Goal: Task Accomplishment & Management: Complete application form

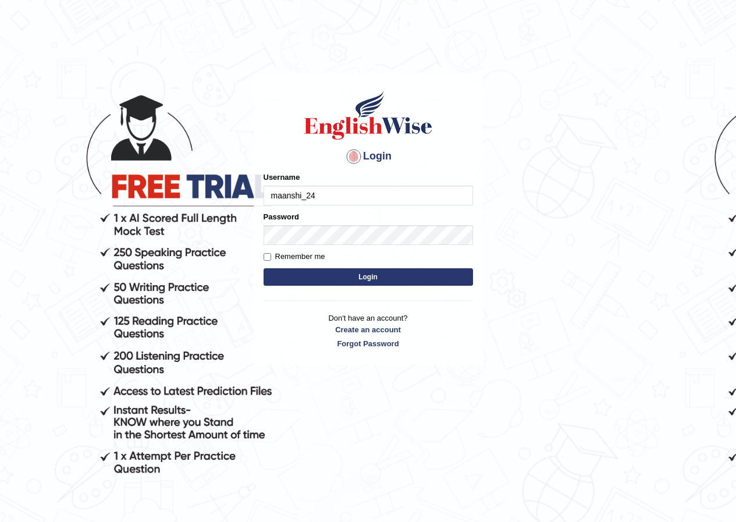
type input "maanshi_24"
click at [351, 275] on button "Login" at bounding box center [367, 276] width 209 height 17
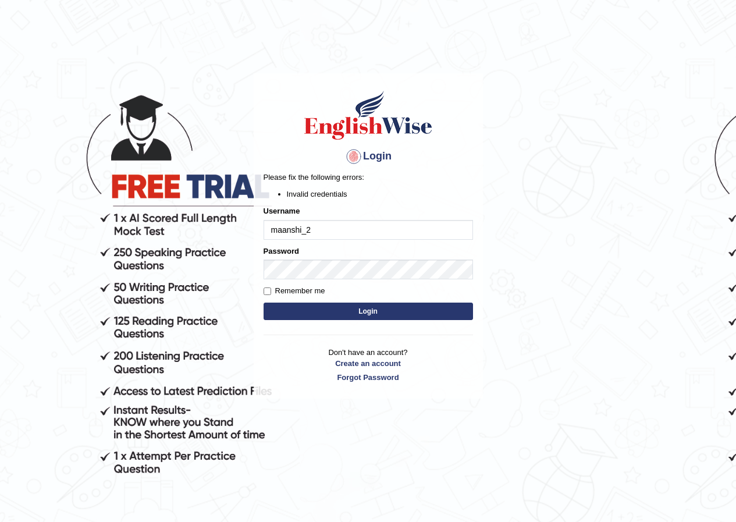
click at [316, 230] on input "maanshi_2" at bounding box center [367, 230] width 209 height 20
click at [298, 228] on input "maanshi_2" at bounding box center [367, 230] width 209 height 20
click at [284, 229] on input "maanshi_2" at bounding box center [367, 230] width 209 height 20
click at [310, 227] on input "manshi_2" at bounding box center [367, 230] width 209 height 20
type input "manshi_24"
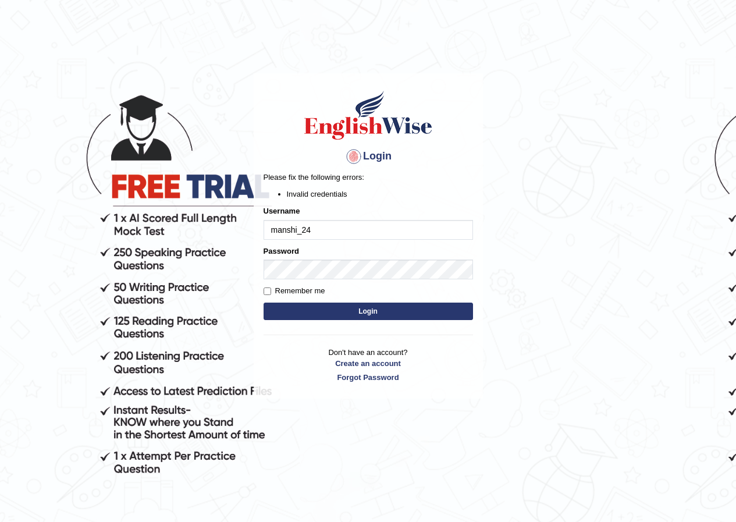
click at [331, 306] on button "Login" at bounding box center [367, 310] width 209 height 17
click at [268, 292] on label "Remember me" at bounding box center [294, 291] width 62 height 12
click at [268, 292] on input "Remember me" at bounding box center [267, 291] width 8 height 8
checkbox input "true"
click at [322, 313] on button "Login" at bounding box center [367, 310] width 209 height 17
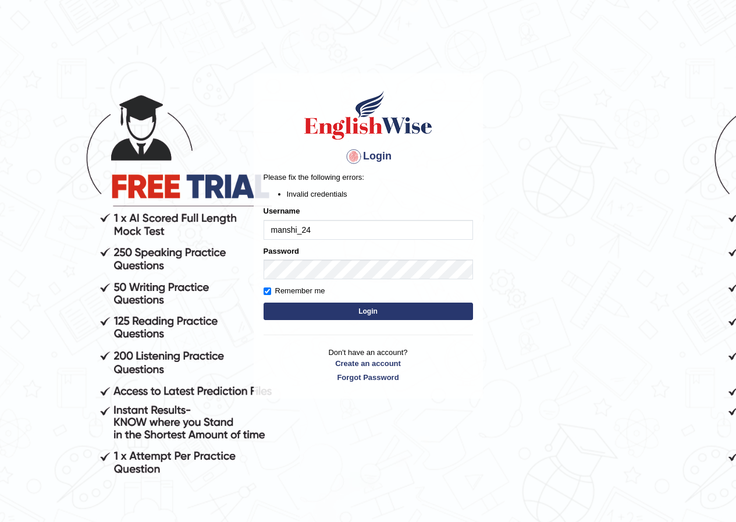
click at [321, 229] on input "manshi_24" at bounding box center [367, 230] width 209 height 20
type input "maanshirana24@gmail.com"
click at [347, 312] on button "Login" at bounding box center [367, 310] width 209 height 17
click at [377, 382] on link "Forgot Password" at bounding box center [367, 377] width 209 height 11
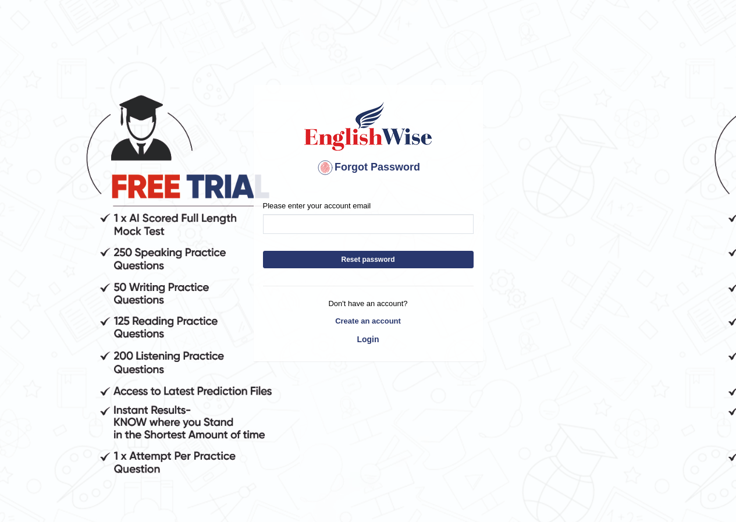
click at [301, 213] on div "Please enter your account email" at bounding box center [368, 217] width 211 height 34
click at [292, 222] on input "Please enter your account email" at bounding box center [368, 224] width 211 height 20
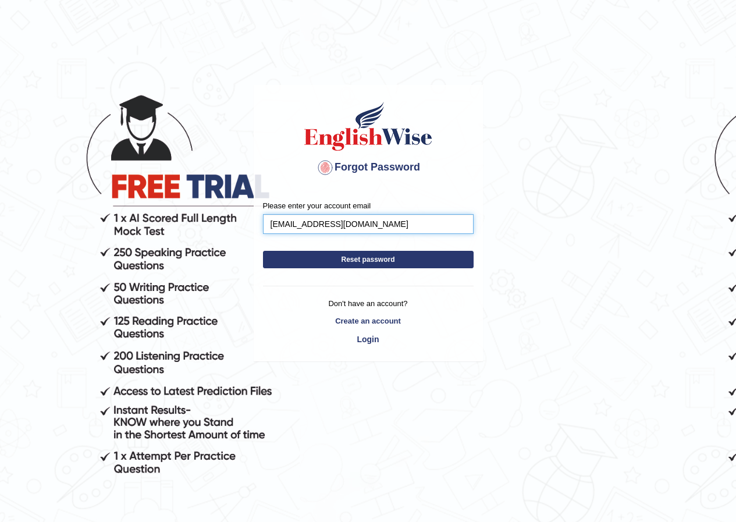
type input "[EMAIL_ADDRESS][DOMAIN_NAME]"
click at [362, 259] on button "Reset password" at bounding box center [368, 259] width 211 height 17
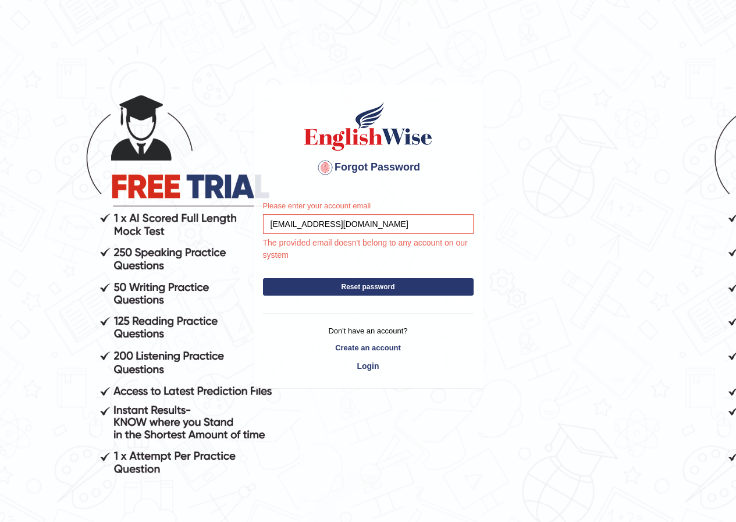
click at [381, 334] on p "Don't have an account?" at bounding box center [368, 330] width 211 height 11
click at [365, 333] on p "Don't have an account?" at bounding box center [368, 330] width 211 height 11
click at [355, 348] on link "Create an account" at bounding box center [368, 347] width 211 height 11
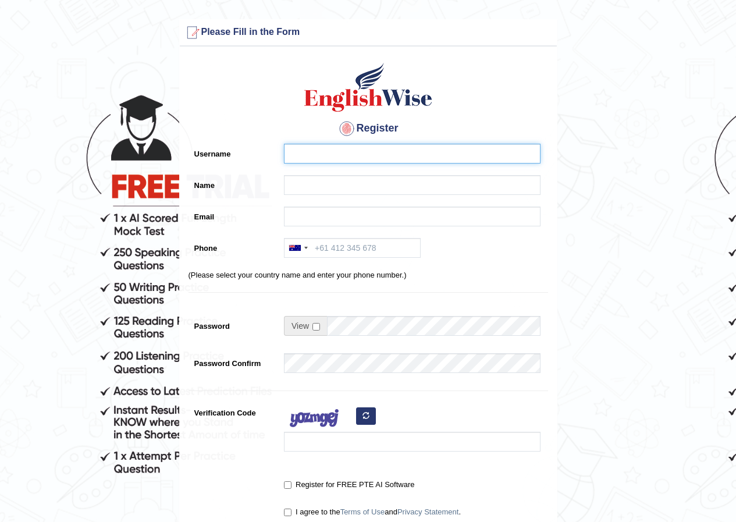
click at [352, 159] on input "Username" at bounding box center [412, 154] width 256 height 20
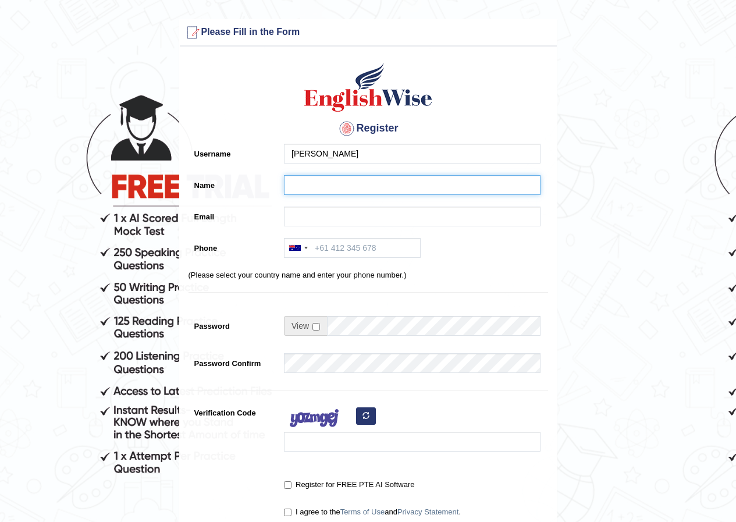
click at [352, 180] on input "Name" at bounding box center [412, 185] width 256 height 20
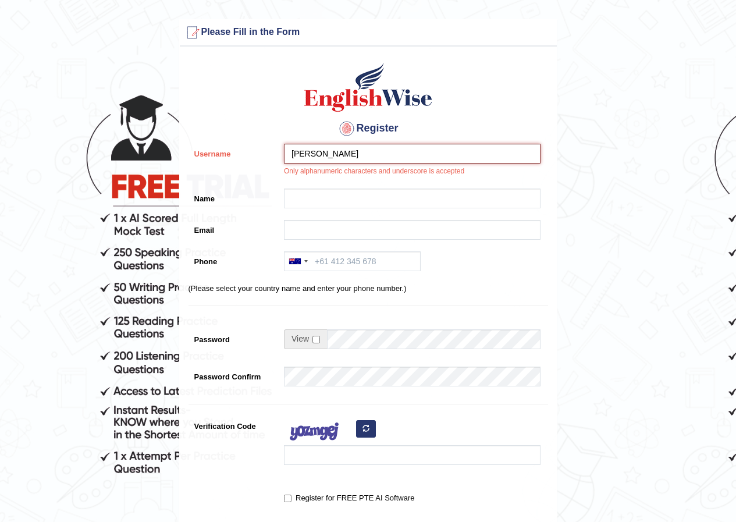
click at [359, 156] on input "manshi rana" at bounding box center [412, 154] width 256 height 20
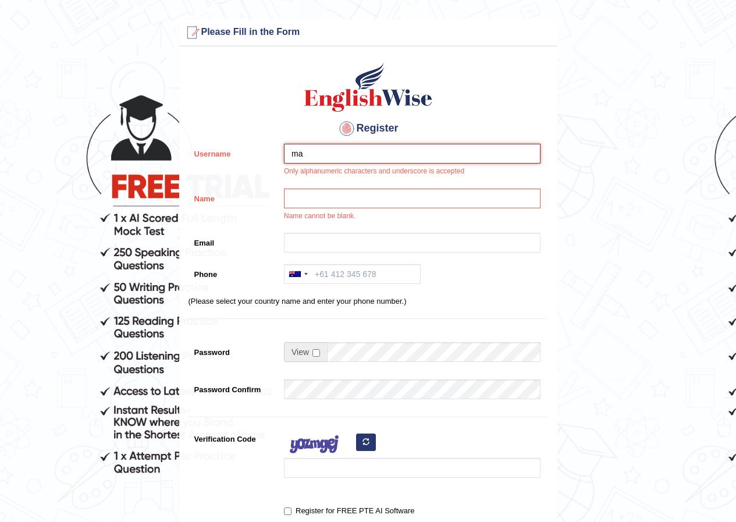
type input "m"
type input "manshi24"
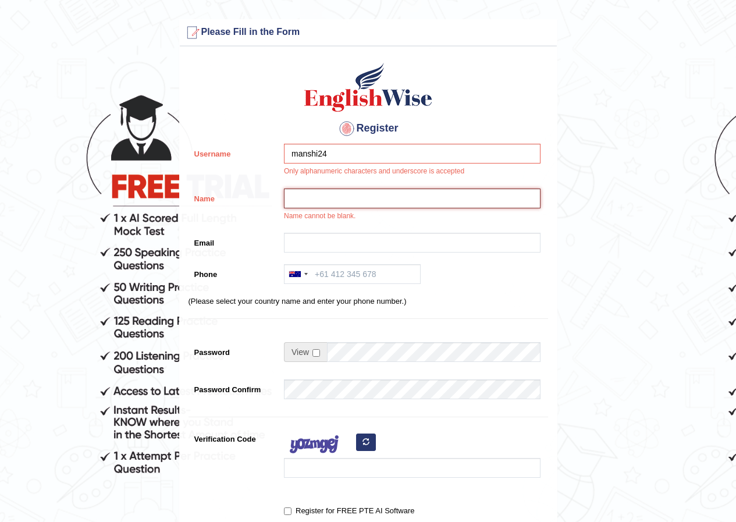
click at [347, 196] on input "Name" at bounding box center [412, 198] width 256 height 20
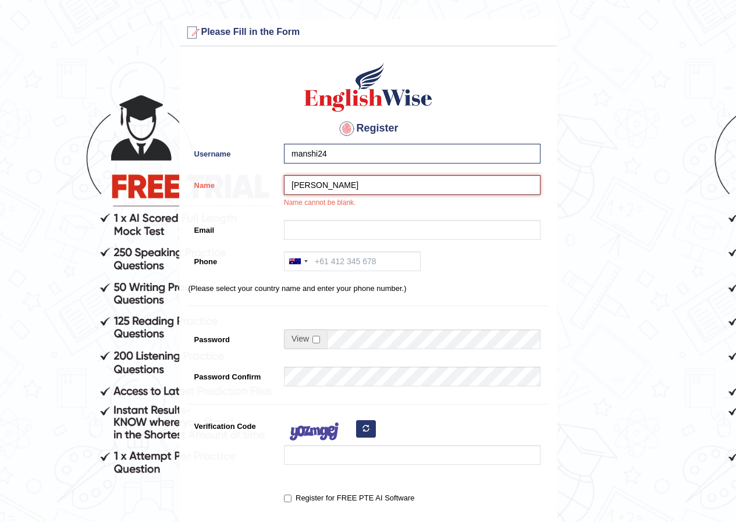
type input "[PERSON_NAME]"
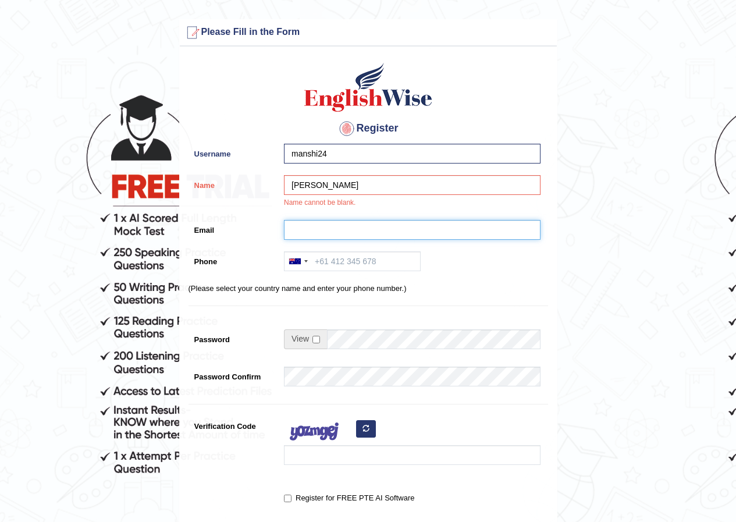
click at [345, 229] on input "Email" at bounding box center [412, 230] width 256 height 20
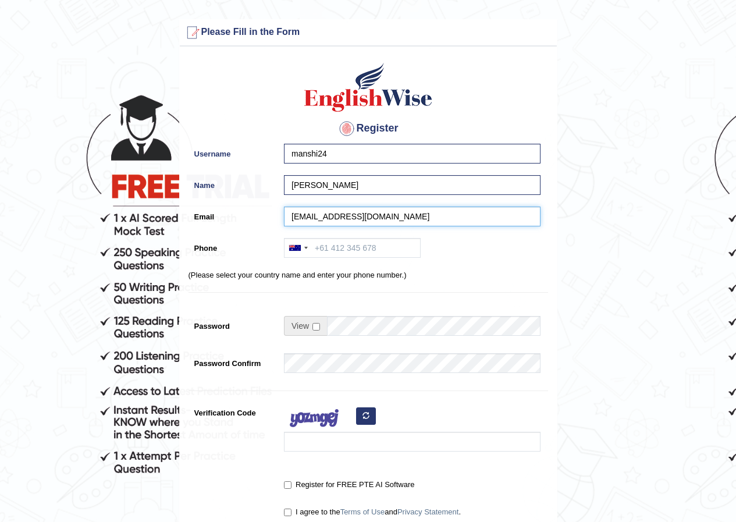
type input "maanshirana24@gmail.com"
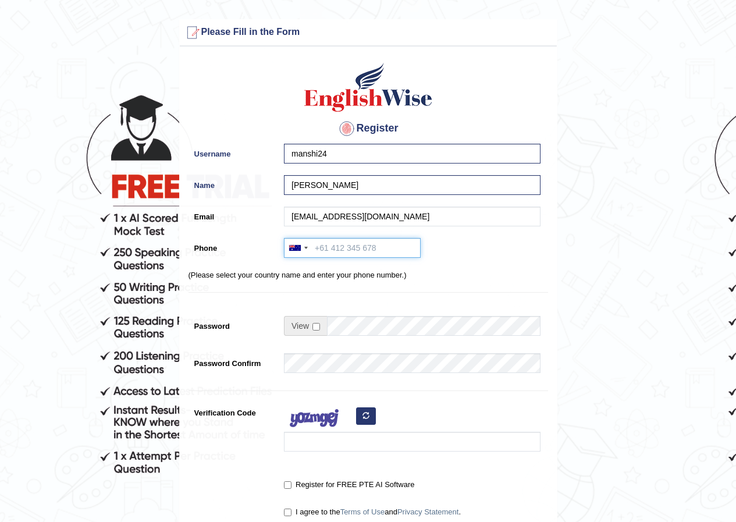
click at [345, 251] on input "Phone" at bounding box center [352, 248] width 137 height 20
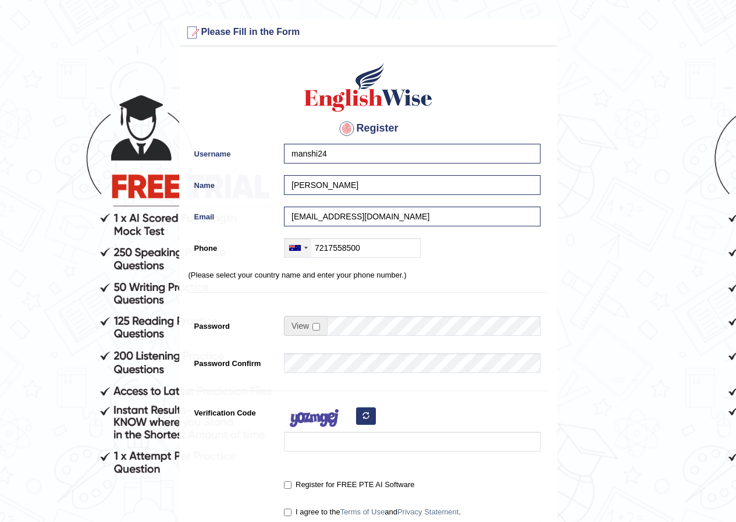
click at [304, 245] on div at bounding box center [297, 247] width 27 height 19
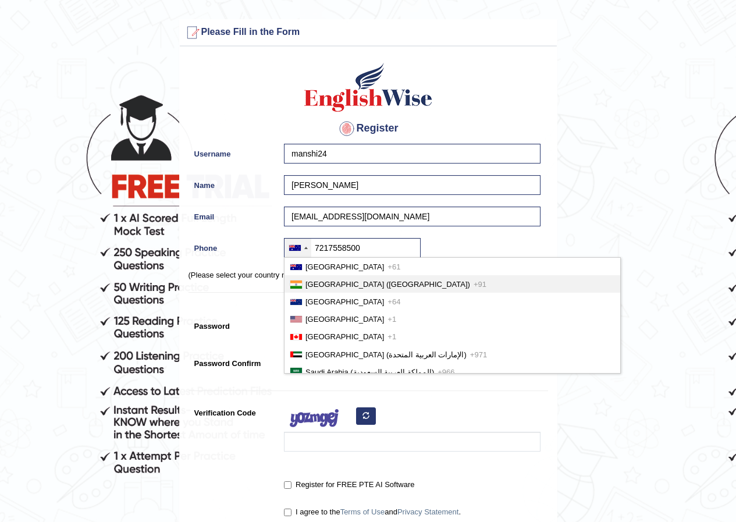
click at [322, 280] on span "India (भारत)" at bounding box center [387, 284] width 165 height 9
type input "+917217558500"
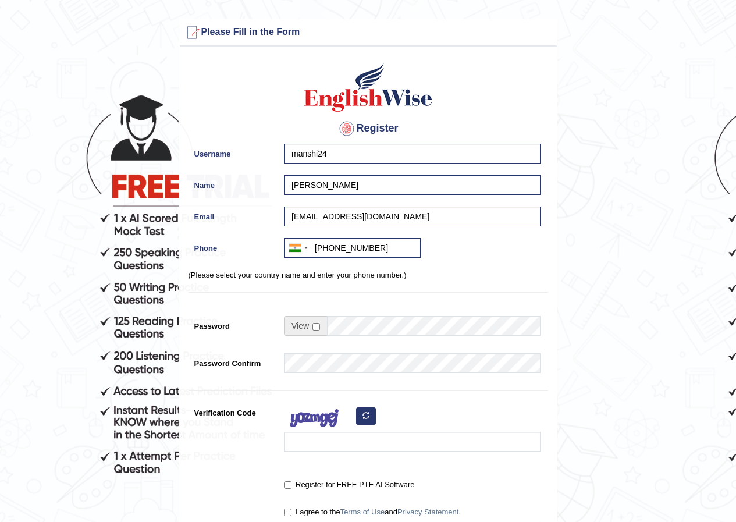
click at [365, 354] on div "Register Username manshi24 Name manshi Email maanshirana24@gmail.com Phone Aust…" at bounding box center [368, 295] width 377 height 486
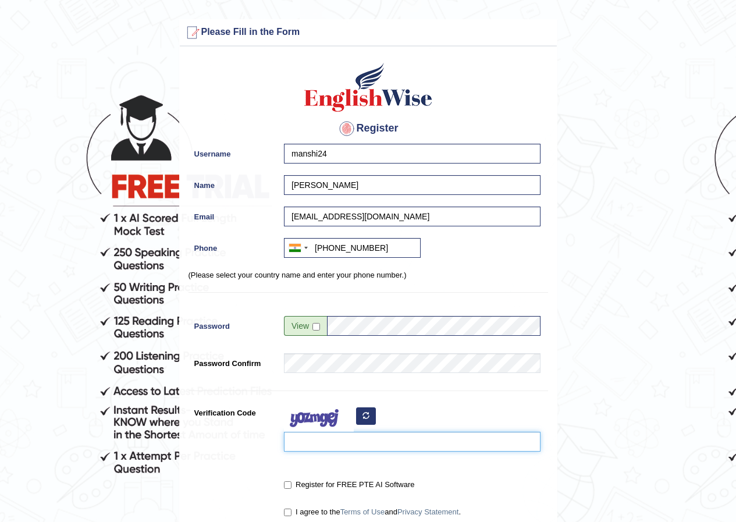
click at [336, 439] on input "Verification Code" at bounding box center [412, 441] width 256 height 20
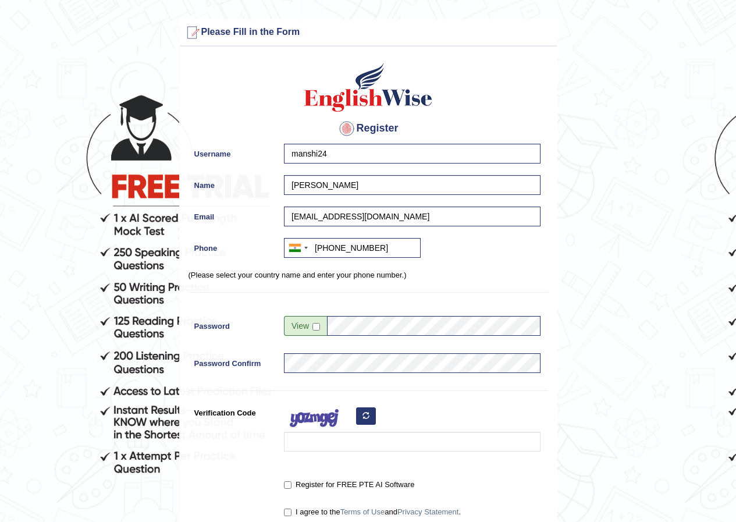
click at [365, 411] on button "button" at bounding box center [366, 415] width 20 height 17
click at [363, 415] on icon "button" at bounding box center [365, 415] width 7 height 7
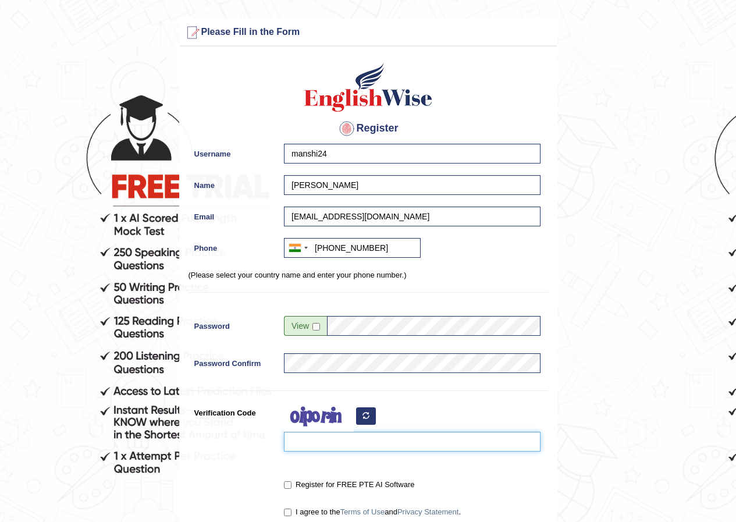
click at [315, 434] on input "Verification Code" at bounding box center [412, 441] width 256 height 20
type input "q"
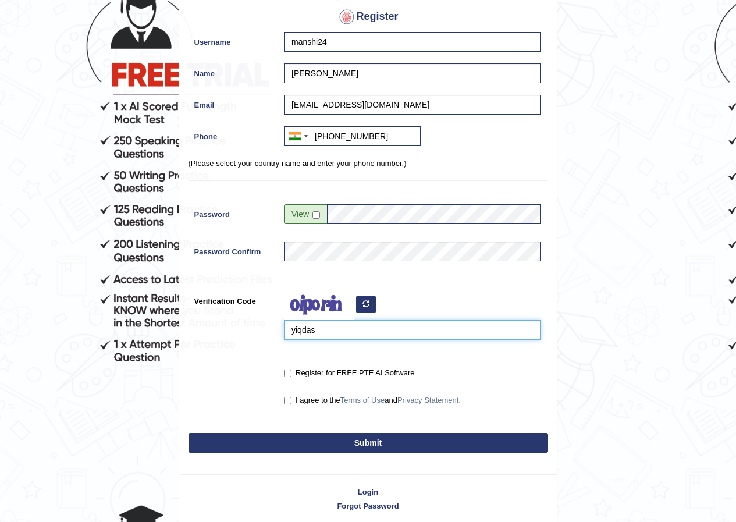
scroll to position [116, 0]
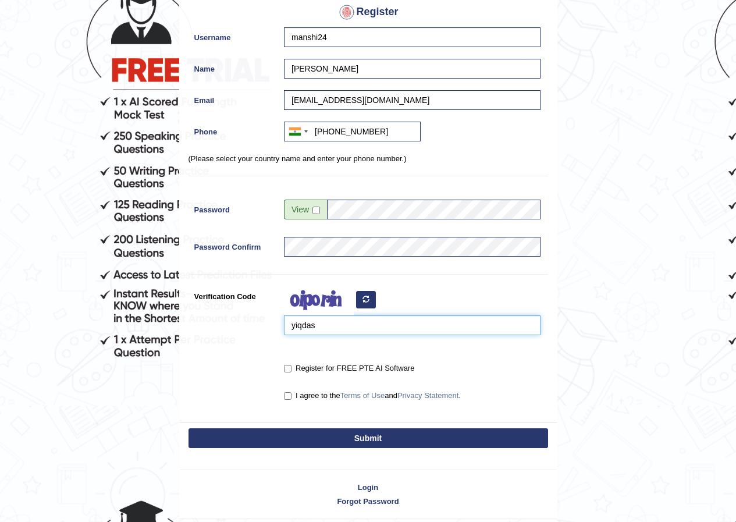
type input "yiqdas"
click at [283, 365] on div "Register for FREE PTE AI Software" at bounding box center [409, 369] width 262 height 22
click at [287, 369] on input "Register for FREE PTE AI Software" at bounding box center [288, 369] width 8 height 8
checkbox input "true"
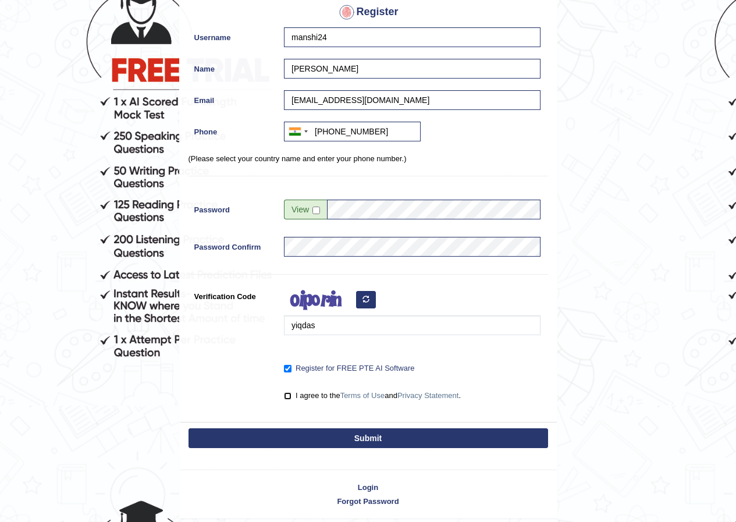
click at [288, 398] on input "I agree to the Terms of Use and Privacy Statement ." at bounding box center [288, 396] width 8 height 8
checkbox input "true"
click at [294, 433] on button "Submit" at bounding box center [367, 438] width 359 height 20
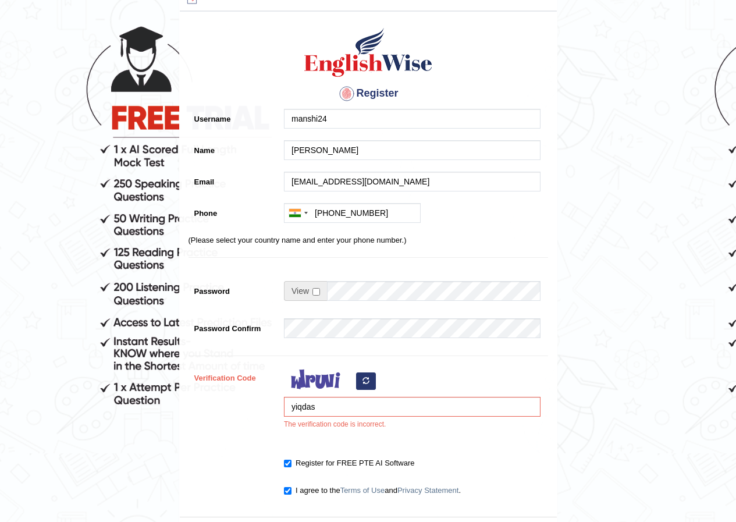
scroll to position [116, 0]
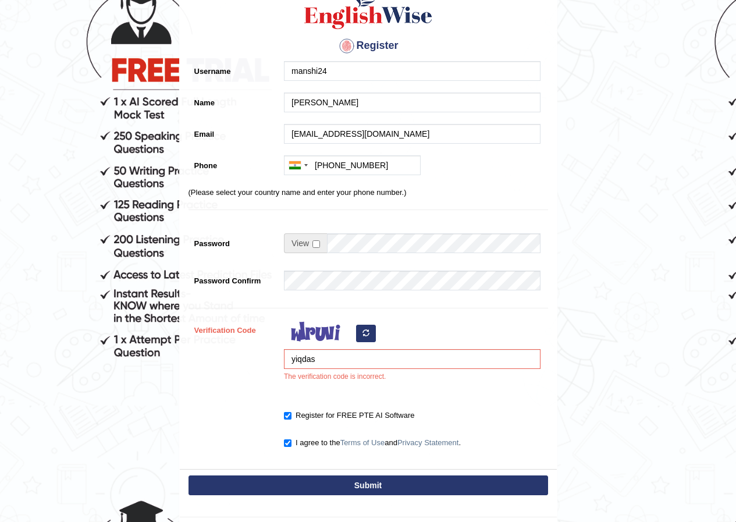
click at [368, 332] on icon "button" at bounding box center [365, 332] width 7 height 7
click at [357, 331] on button "button" at bounding box center [366, 332] width 20 height 17
click at [333, 365] on input "yiqda" at bounding box center [412, 359] width 256 height 20
type input "y"
type input "sexiao"
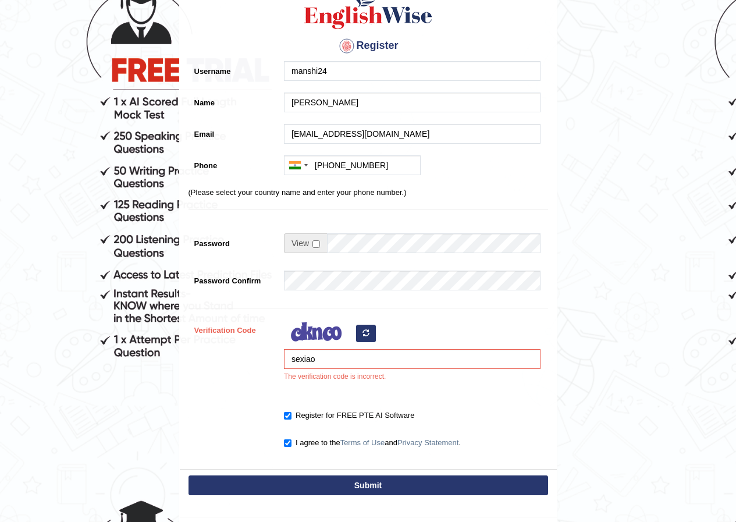
click at [335, 483] on button "Submit" at bounding box center [367, 485] width 359 height 20
type input "+917217558500"
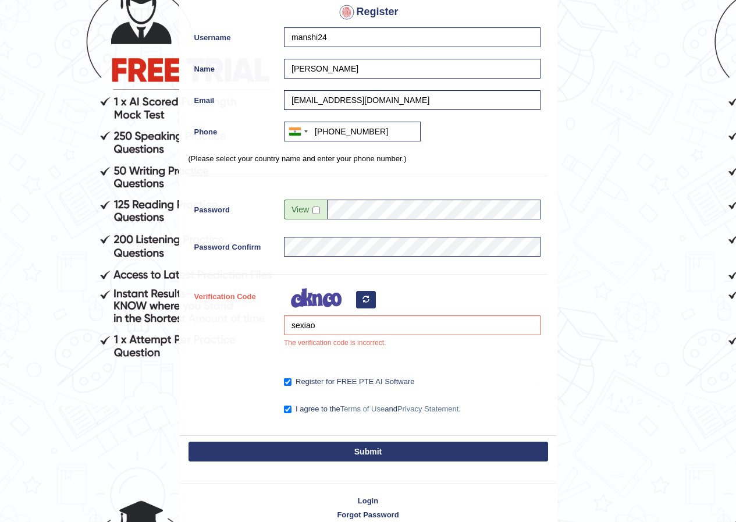
scroll to position [83, 0]
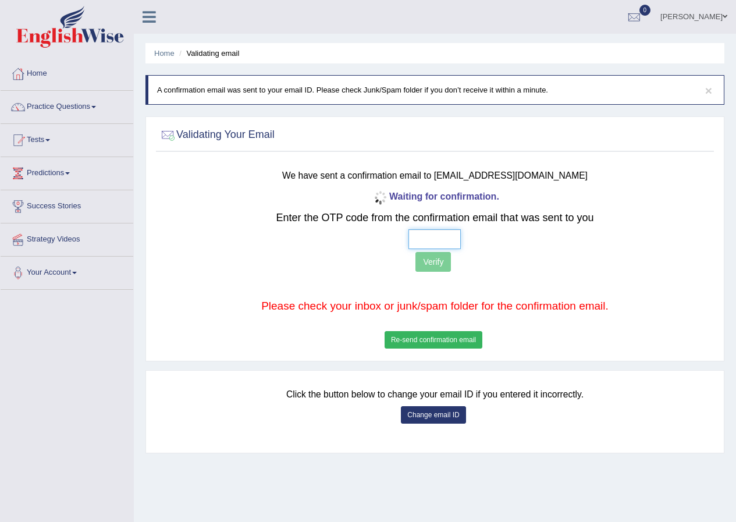
click at [432, 238] on input "text" at bounding box center [434, 239] width 52 height 20
type input "2 9 6 8"
click at [443, 259] on button "Verify" at bounding box center [432, 262] width 35 height 20
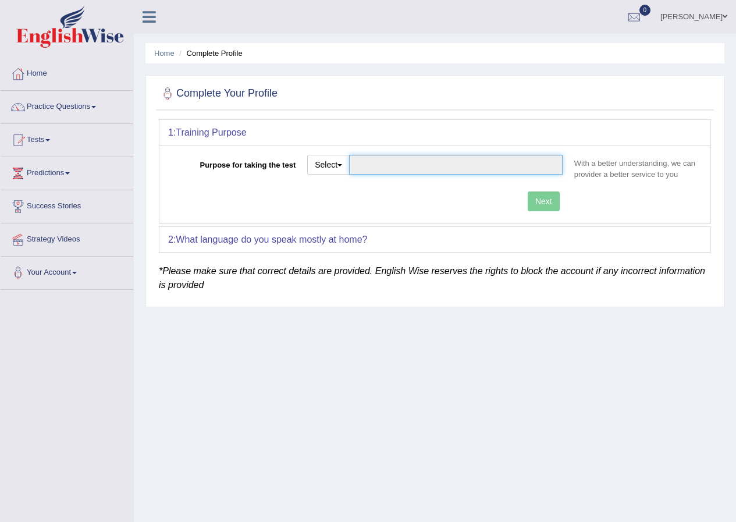
click at [379, 167] on input "Purpose for taking the test" at bounding box center [455, 165] width 213 height 20
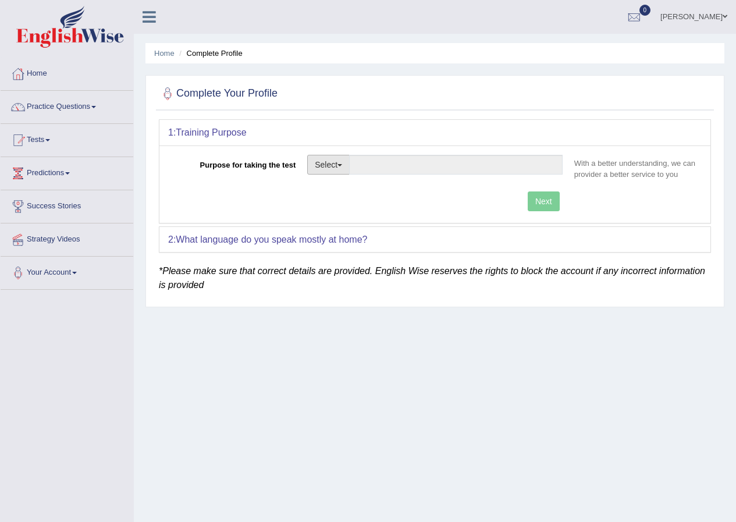
click at [350, 167] on button "Select" at bounding box center [328, 165] width 42 height 20
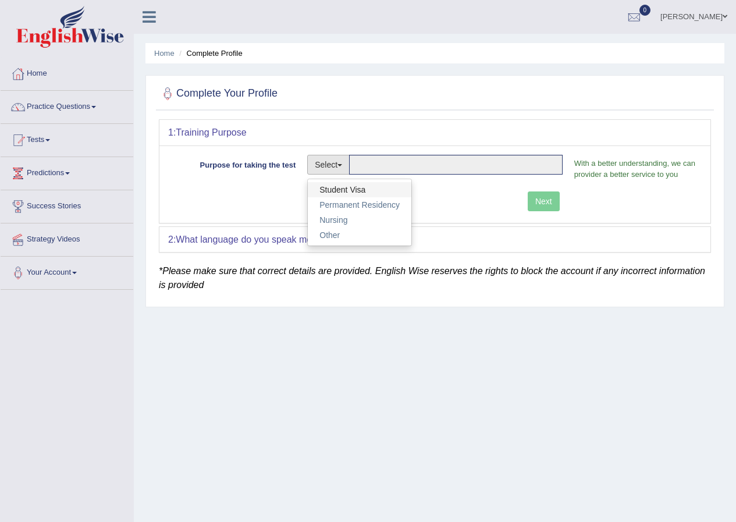
click at [350, 184] on link "Student Visa" at bounding box center [360, 189] width 104 height 15
type input "Student Visa"
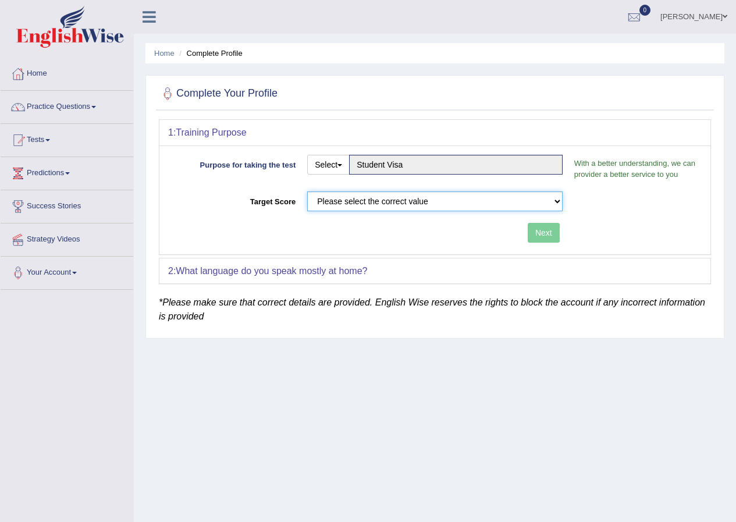
click at [406, 201] on select "Please select the correct value 50 (6 bands) 58 (6.5 bands) 65 (7 bands) 79 (8 …" at bounding box center [434, 201] width 255 height 20
select select "79"
click at [307, 191] on select "Please select the correct value 50 (6 bands) 58 (6.5 bands) 65 (7 bands) 79 (8 …" at bounding box center [434, 201] width 255 height 20
click at [542, 237] on button "Next" at bounding box center [543, 233] width 32 height 20
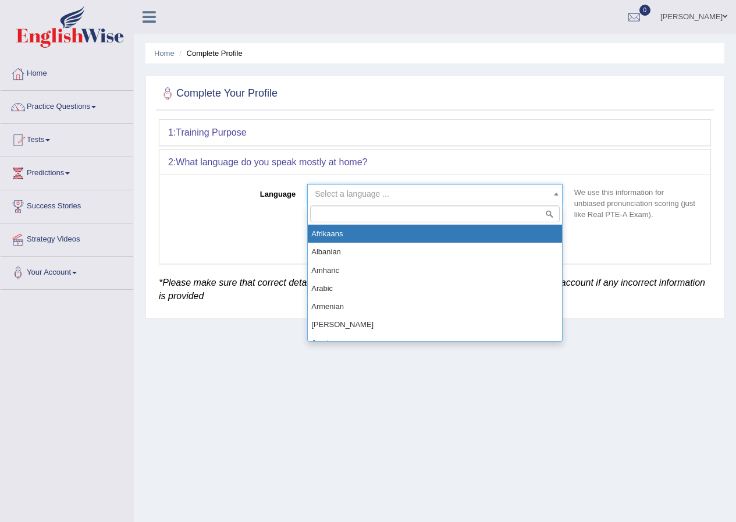
click at [454, 198] on span "Select a language ..." at bounding box center [431, 194] width 233 height 12
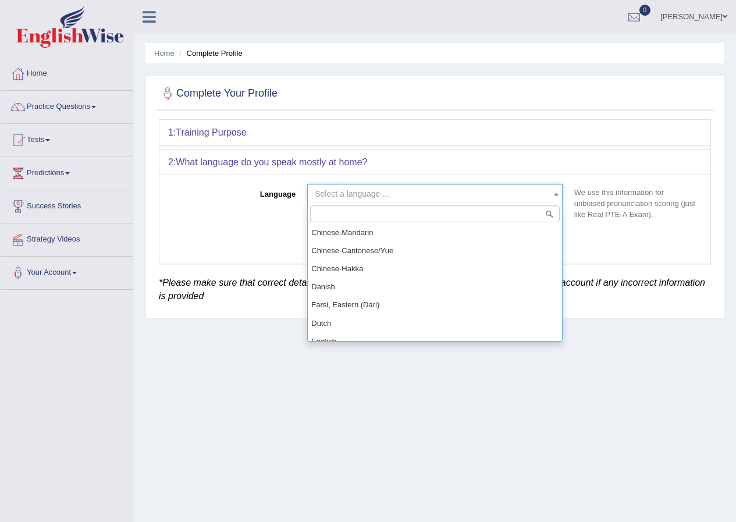
scroll to position [349, 0]
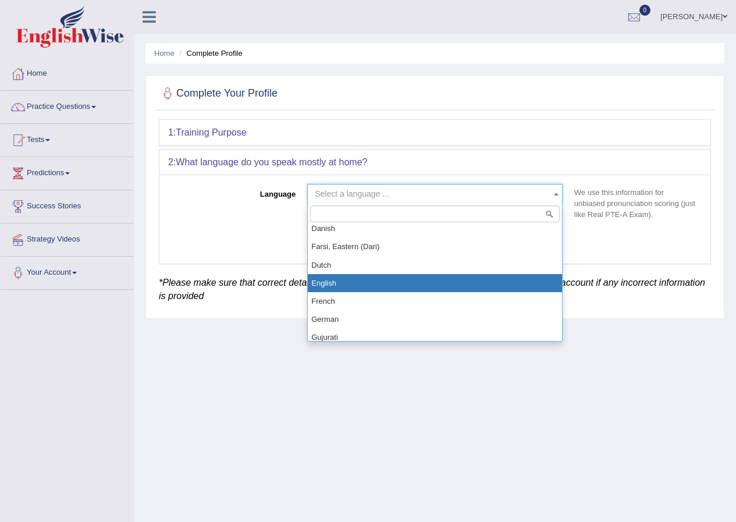
select select "English"
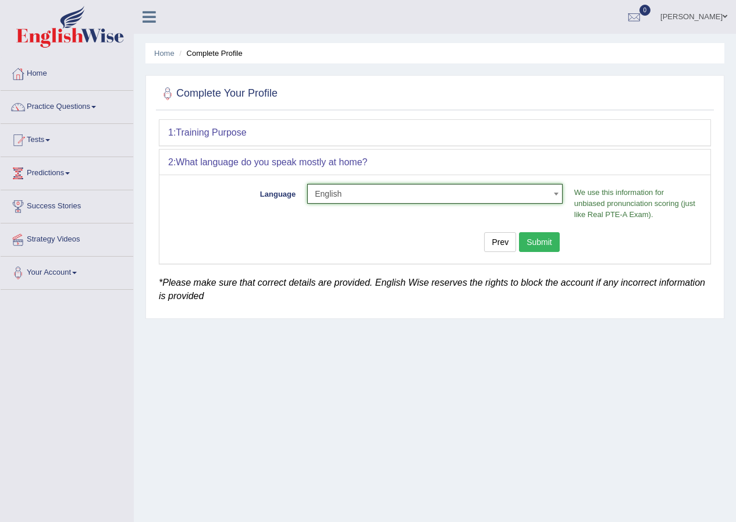
click at [542, 241] on button "Submit" at bounding box center [539, 242] width 41 height 20
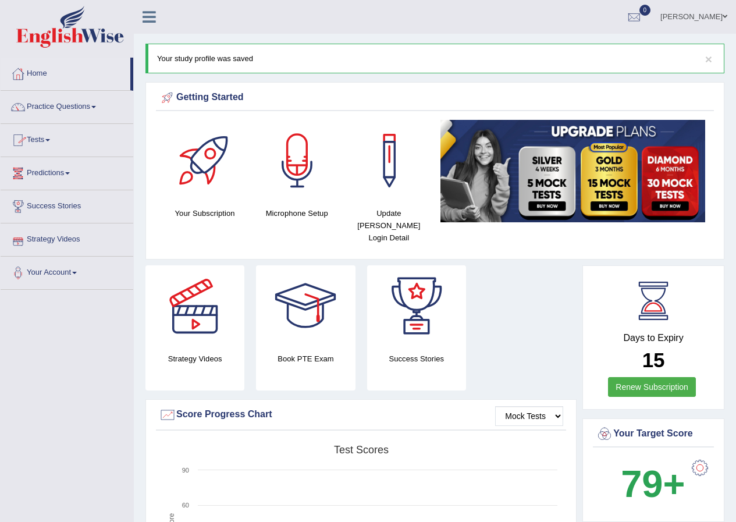
click at [57, 146] on link "Tests" at bounding box center [67, 138] width 133 height 29
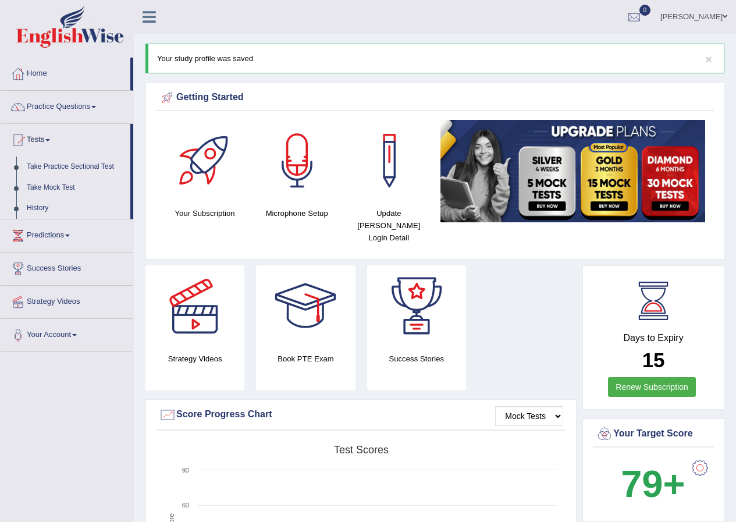
click at [94, 169] on link "Take Practice Sectional Test" at bounding box center [76, 166] width 109 height 21
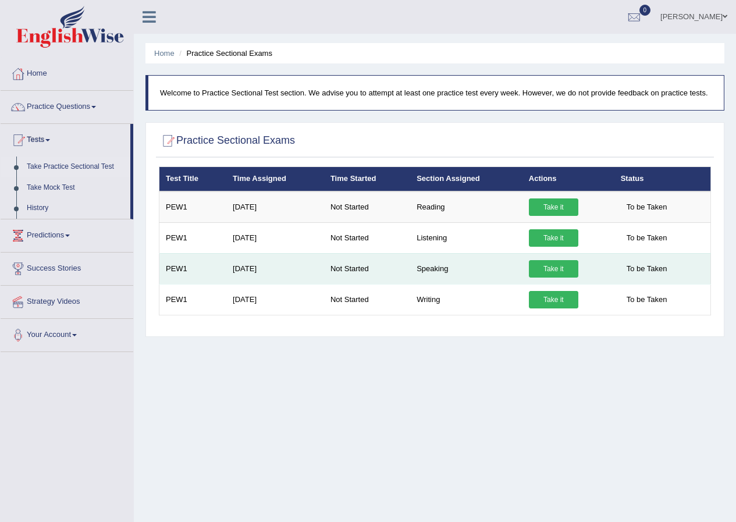
click at [550, 268] on link "Take it" at bounding box center [553, 268] width 49 height 17
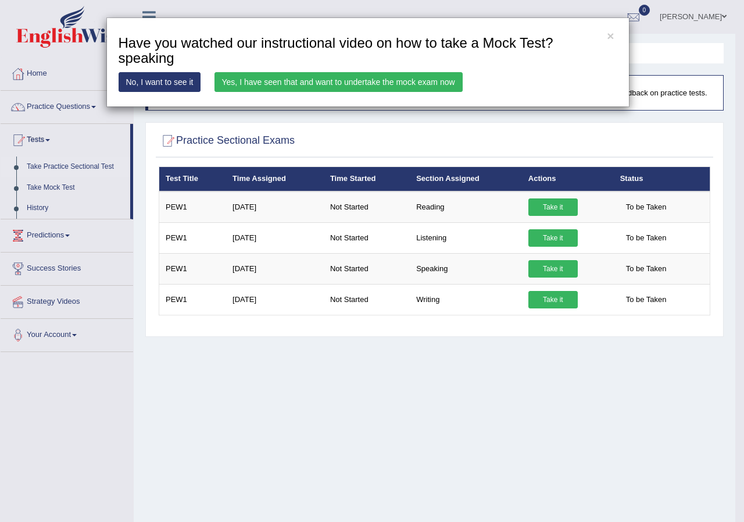
click at [231, 82] on link "Yes, I have seen that and want to undertake the mock exam now" at bounding box center [339, 82] width 248 height 20
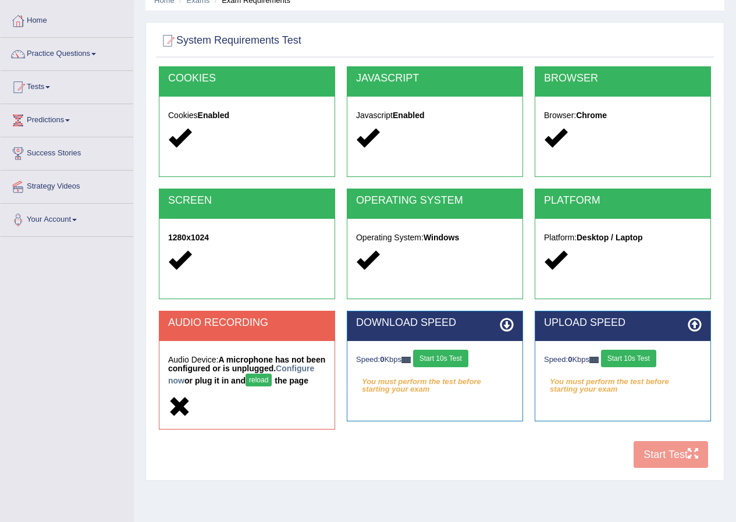
scroll to position [89, 0]
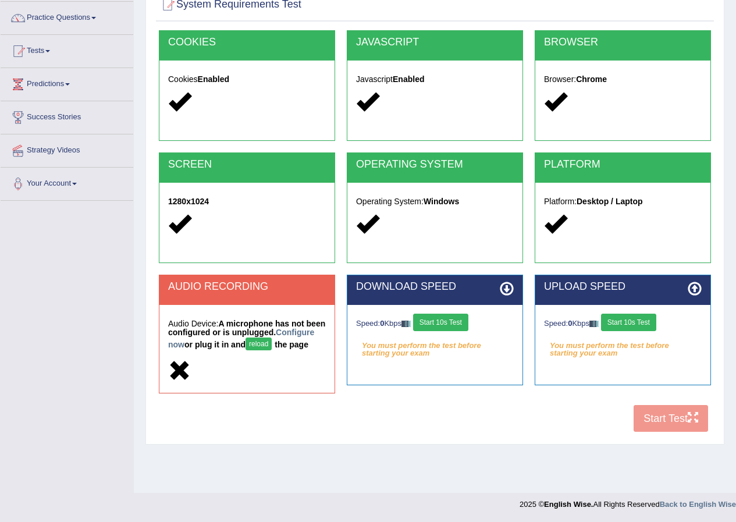
click at [272, 341] on button "reload" at bounding box center [258, 343] width 26 height 13
click at [272, 345] on button "reload" at bounding box center [258, 343] width 26 height 13
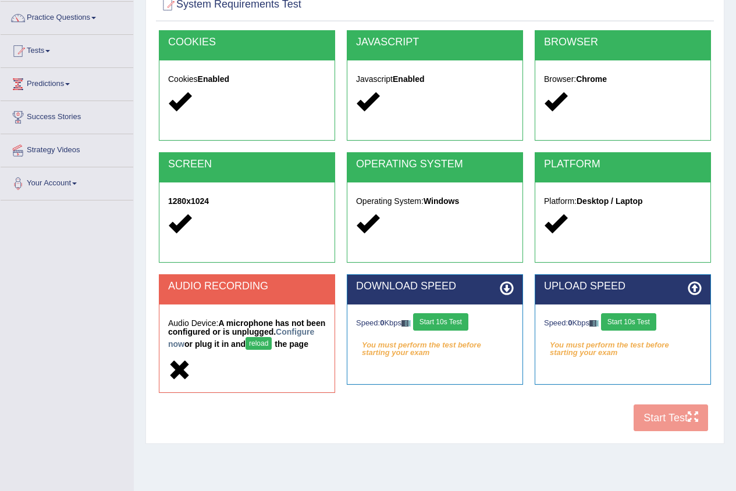
click at [272, 344] on button "reload" at bounding box center [258, 343] width 26 height 13
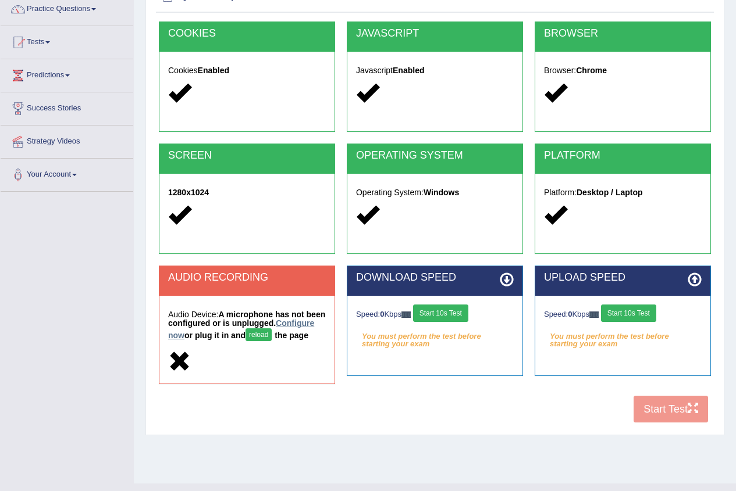
click at [215, 333] on link "Configure now" at bounding box center [241, 330] width 146 height 22
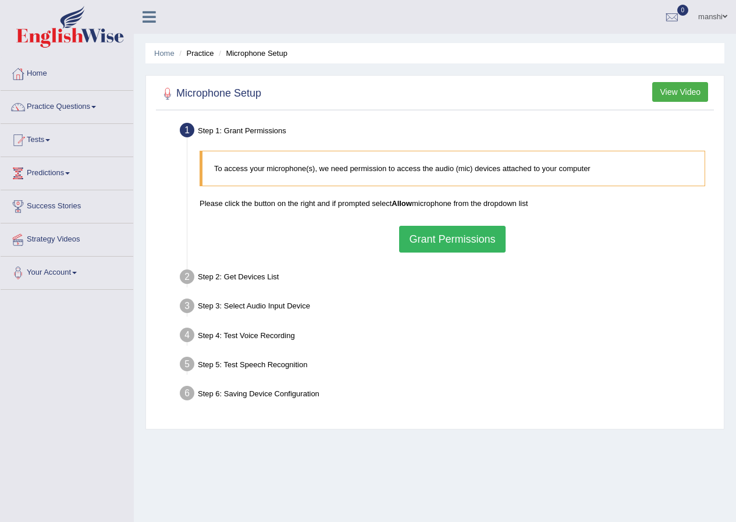
click at [432, 247] on button "Grant Permissions" at bounding box center [452, 239] width 106 height 27
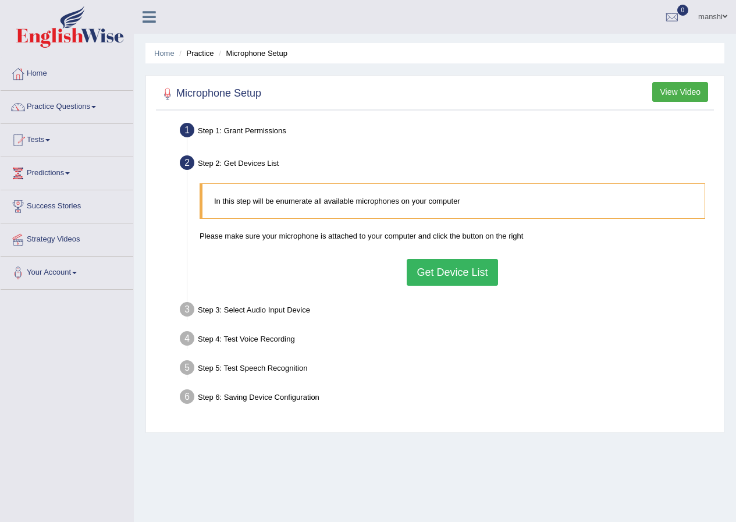
click at [436, 274] on button "Get Device List" at bounding box center [451, 272] width 91 height 27
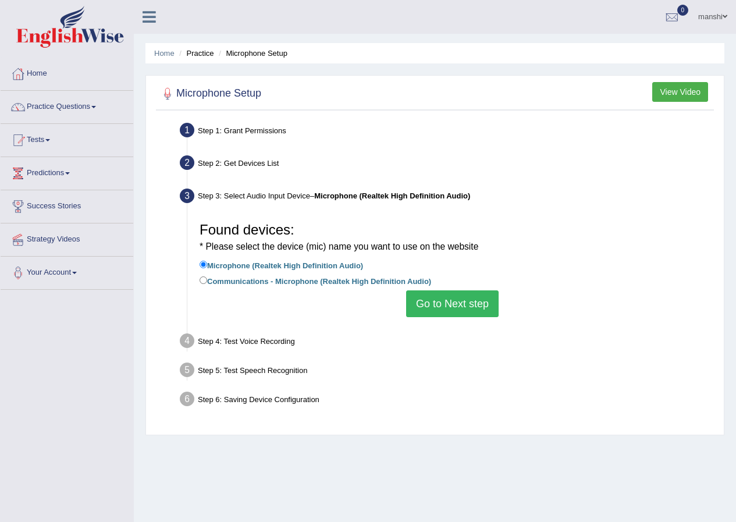
click at [436, 301] on button "Go to Next step" at bounding box center [452, 303] width 92 height 27
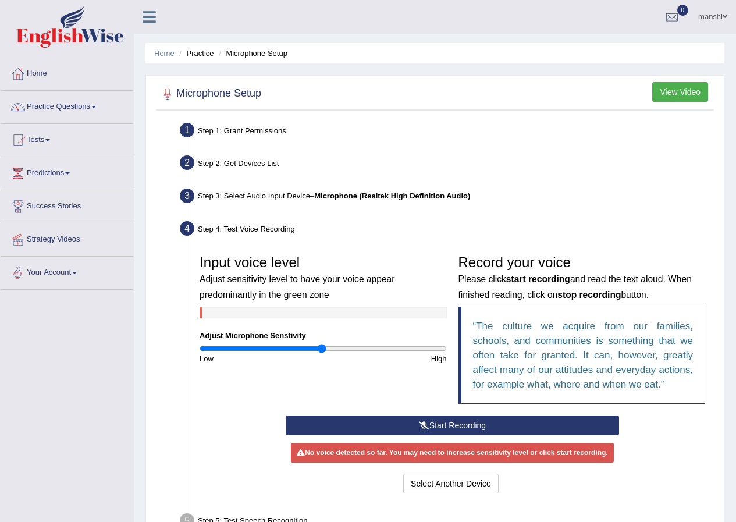
click at [469, 418] on button "Start Recording" at bounding box center [452, 425] width 333 height 20
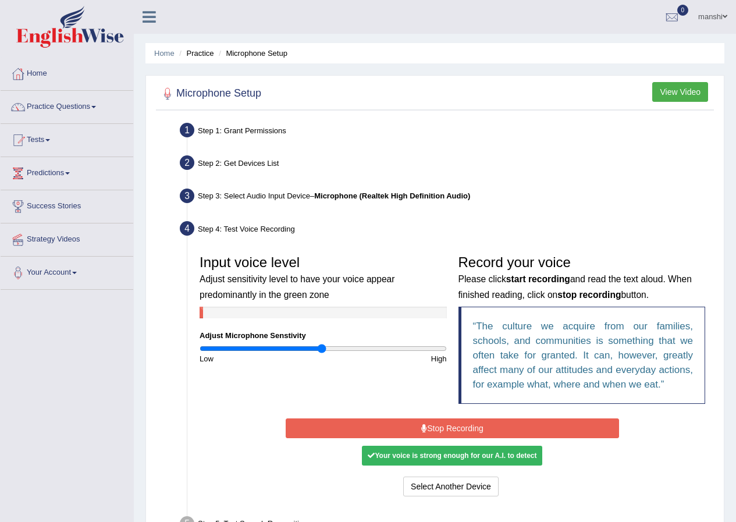
click at [458, 430] on button "Stop Recording" at bounding box center [452, 428] width 333 height 20
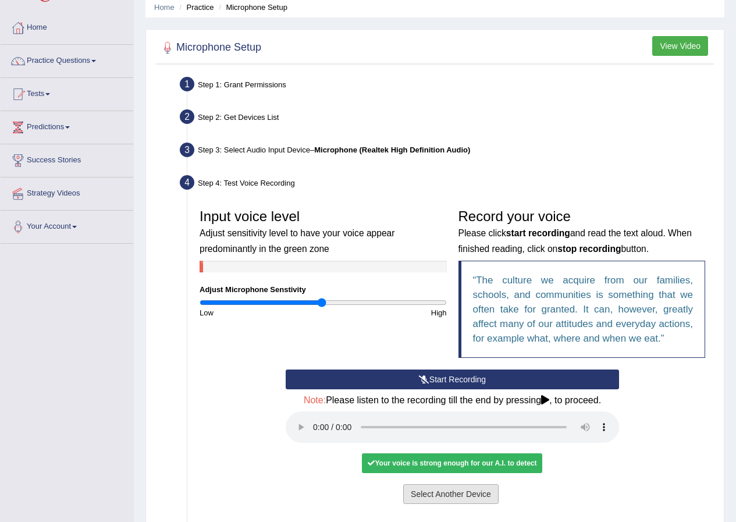
scroll to position [116, 0]
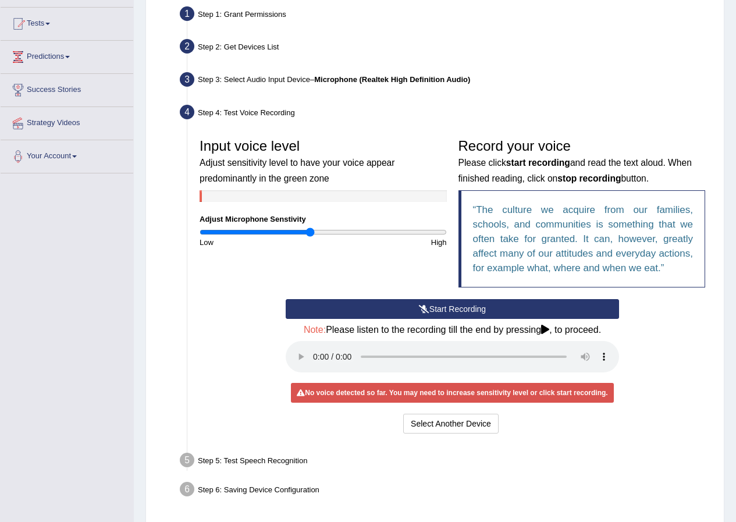
click at [311, 231] on input "range" at bounding box center [322, 231] width 247 height 9
click at [409, 313] on button "Start Recording" at bounding box center [452, 309] width 333 height 20
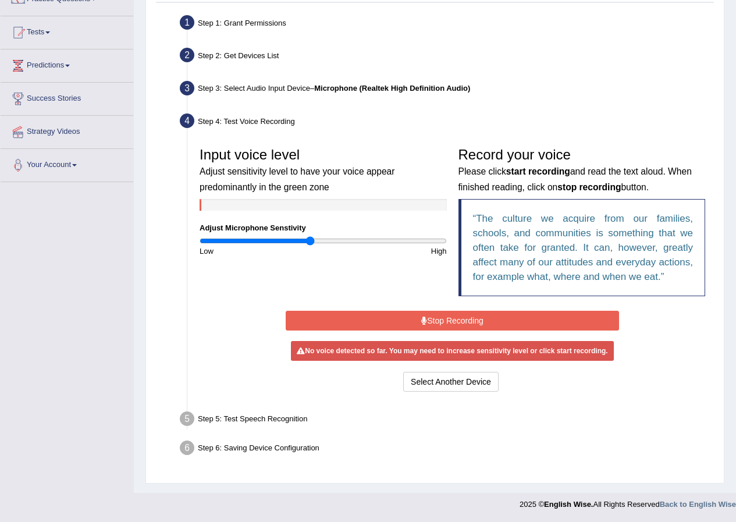
scroll to position [105, 0]
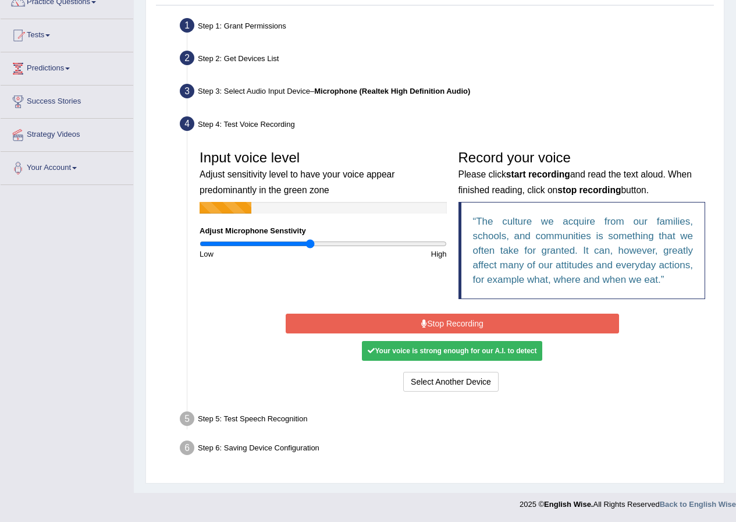
click at [445, 323] on button "Stop Recording" at bounding box center [452, 323] width 333 height 20
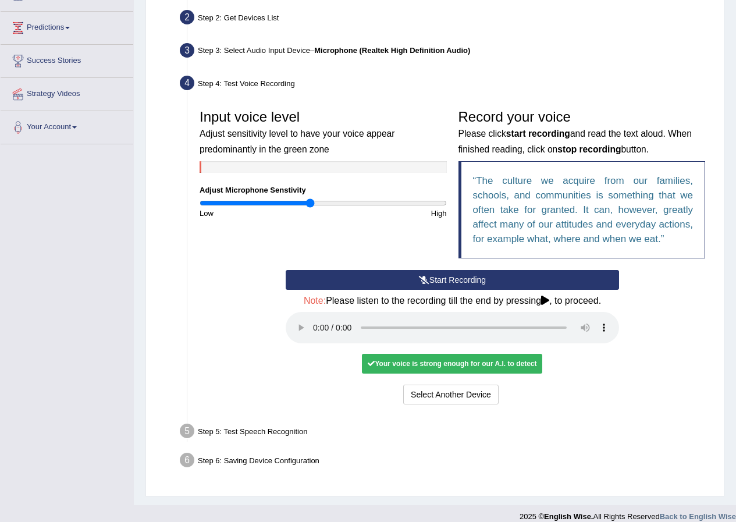
scroll to position [158, 0]
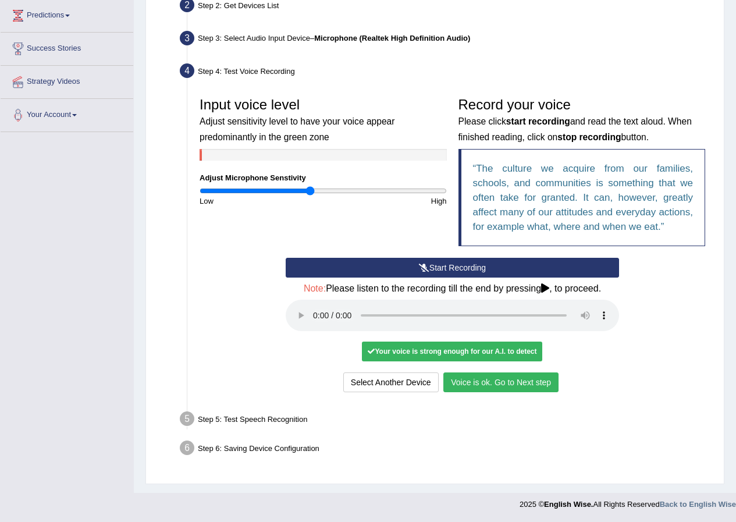
click at [496, 379] on button "Voice is ok. Go to Next step" at bounding box center [500, 382] width 115 height 20
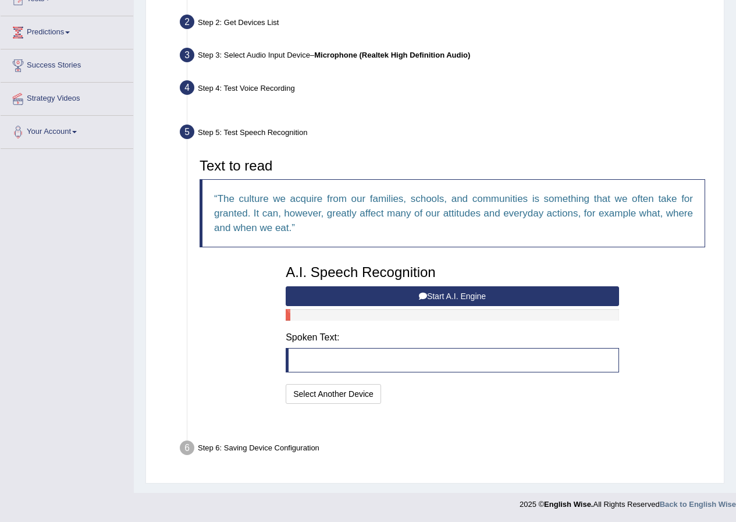
scroll to position [112, 0]
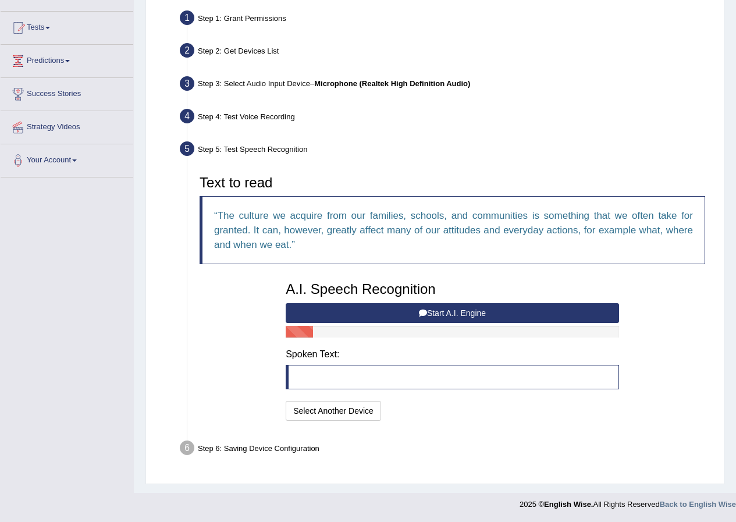
click at [362, 375] on blockquote at bounding box center [452, 377] width 333 height 24
click at [423, 312] on icon at bounding box center [423, 313] width 8 height 8
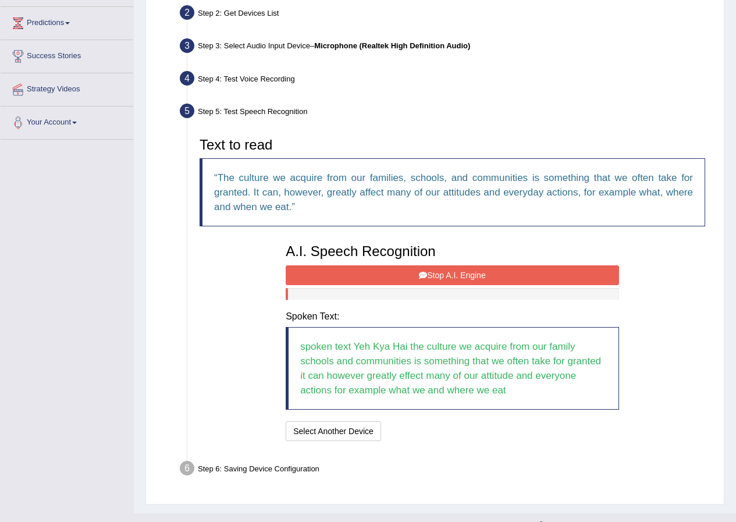
scroll to position [170, 0]
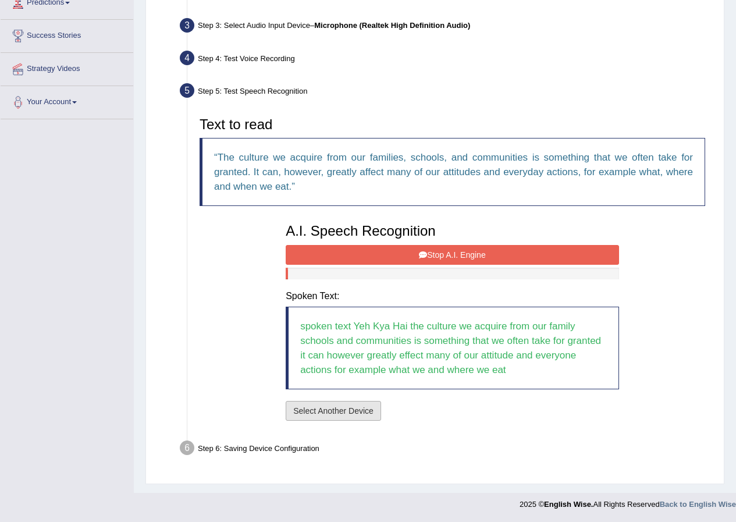
click at [339, 415] on button "Select Another Device" at bounding box center [333, 411] width 95 height 20
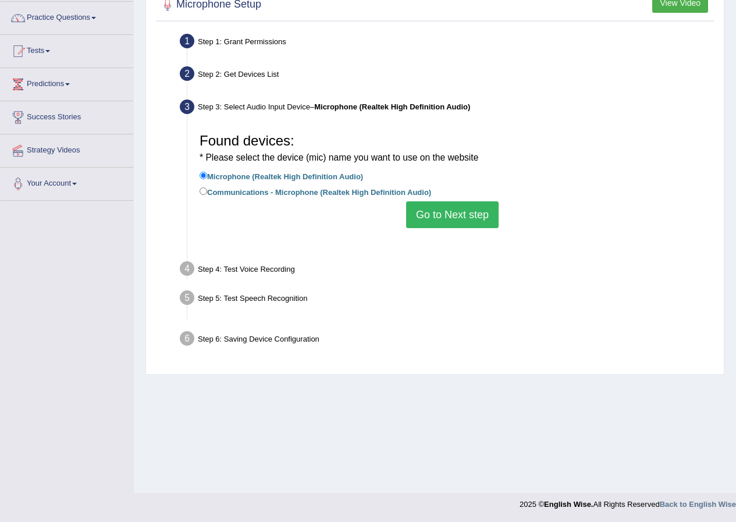
scroll to position [89, 0]
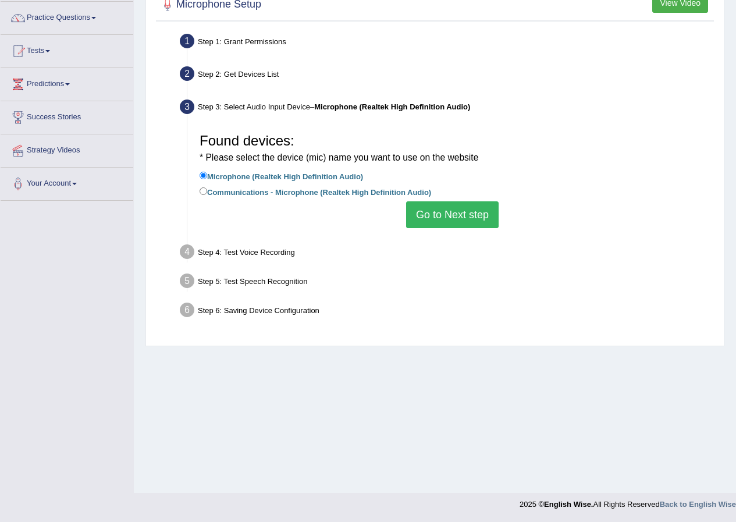
click at [447, 216] on button "Go to Next step" at bounding box center [452, 214] width 92 height 27
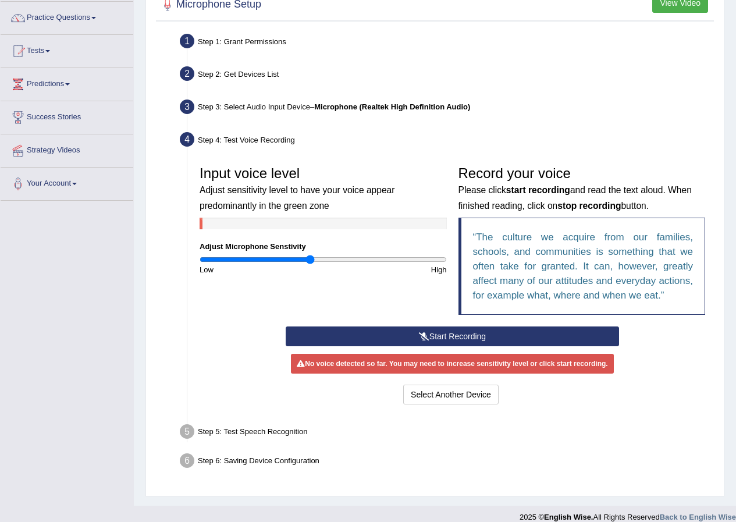
click at [428, 337] on button "Start Recording" at bounding box center [452, 336] width 333 height 20
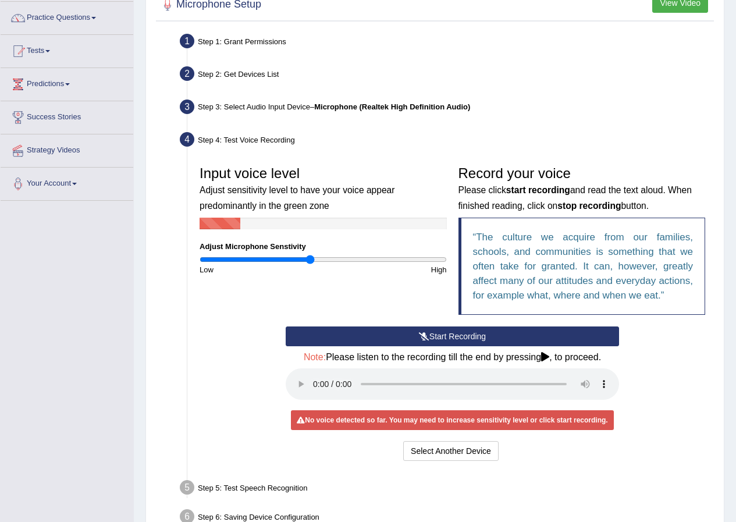
click at [470, 334] on button "Start Recording" at bounding box center [452, 336] width 333 height 20
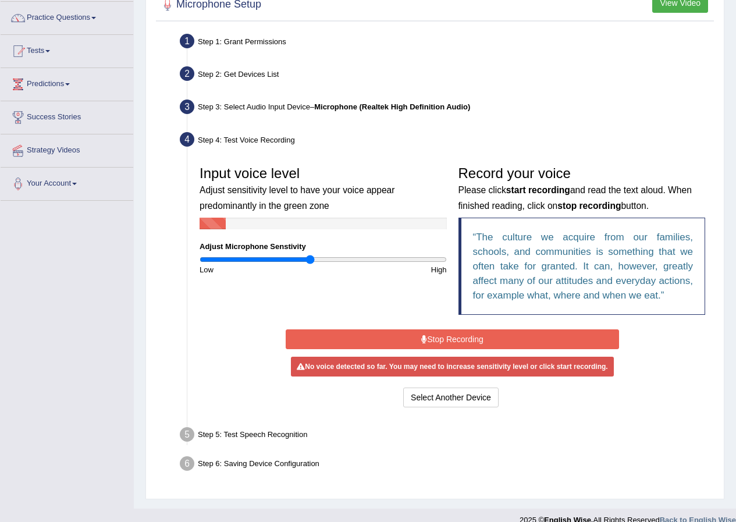
click at [470, 334] on button "Stop Recording" at bounding box center [452, 339] width 333 height 20
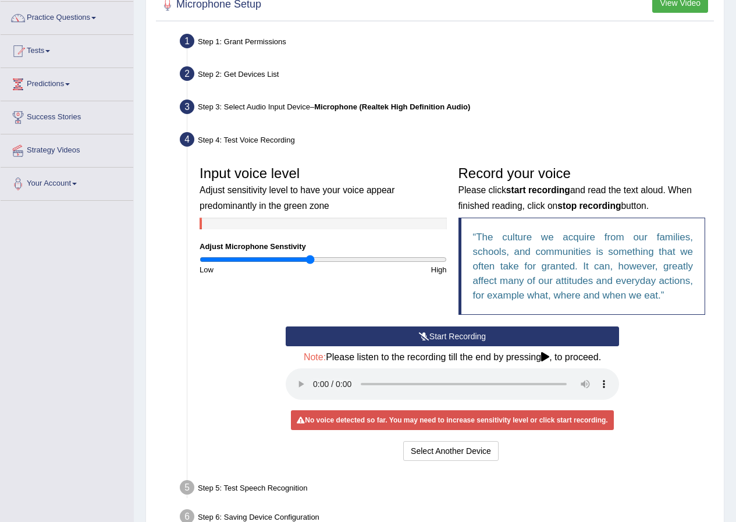
click at [441, 338] on button "Start Recording" at bounding box center [452, 336] width 333 height 20
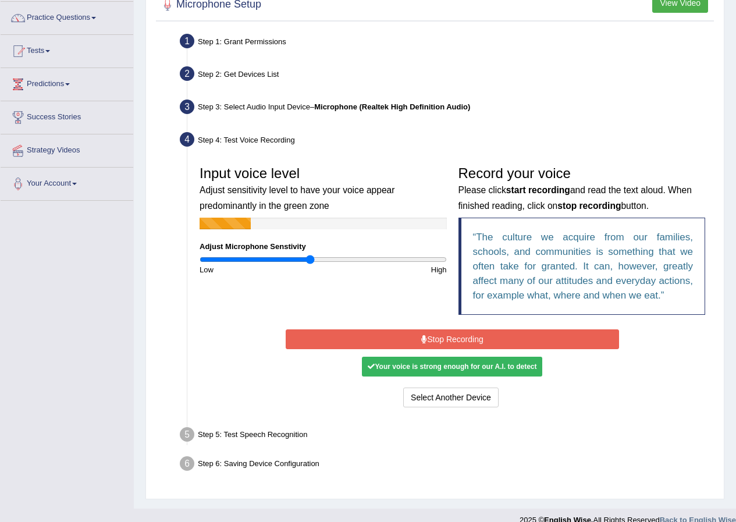
click at [433, 338] on button "Stop Recording" at bounding box center [452, 339] width 333 height 20
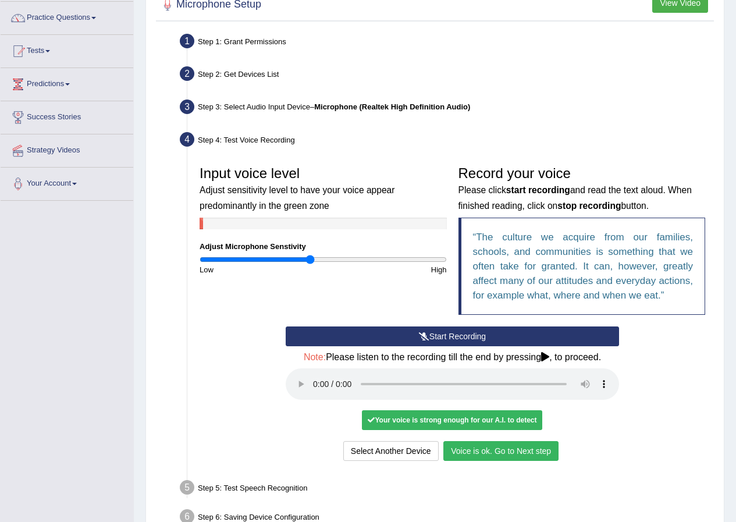
click at [471, 455] on button "Voice is ok. Go to Next step" at bounding box center [500, 451] width 115 height 20
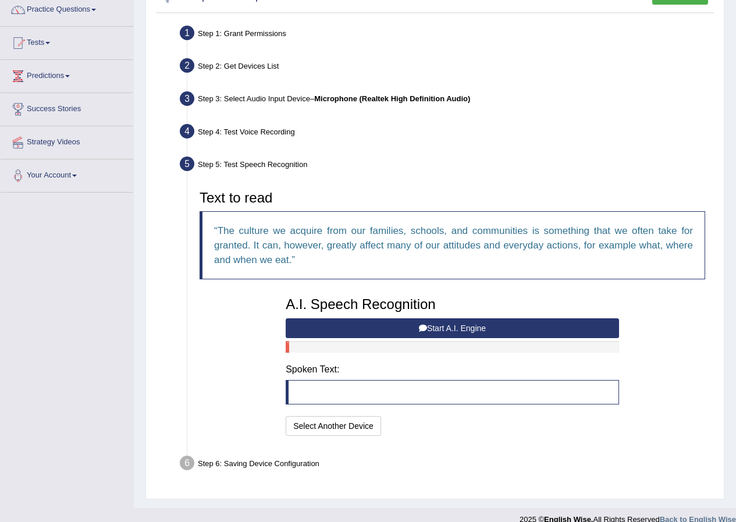
scroll to position [112, 0]
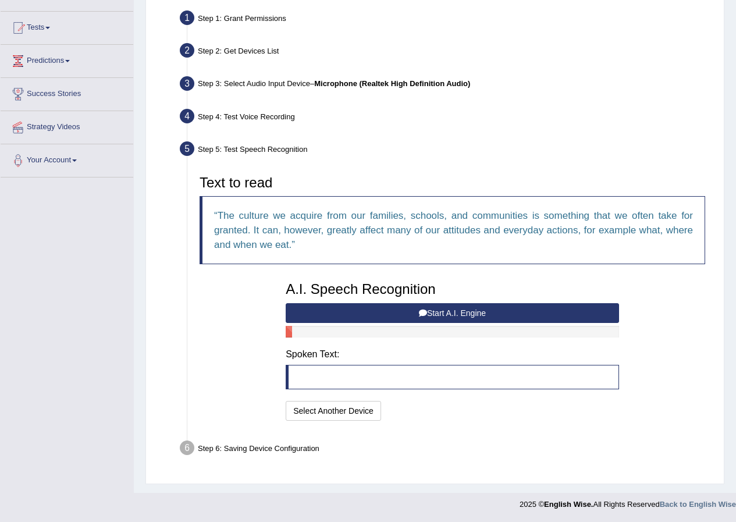
click at [455, 315] on button "Start A.I. Engine" at bounding box center [452, 313] width 333 height 20
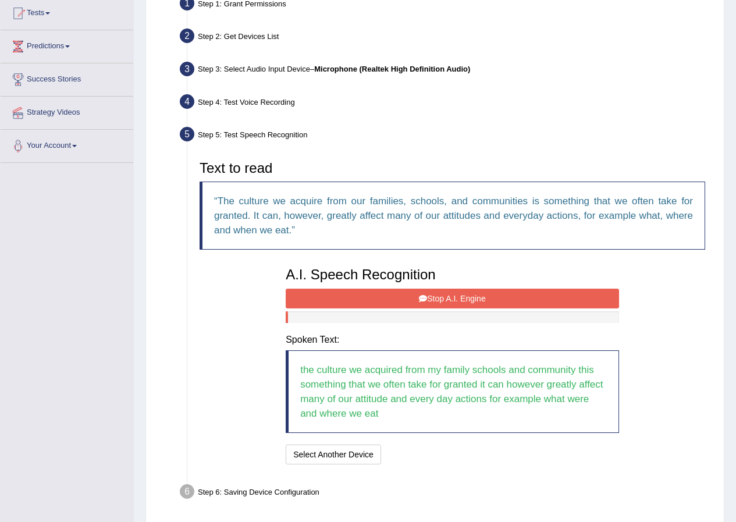
scroll to position [170, 0]
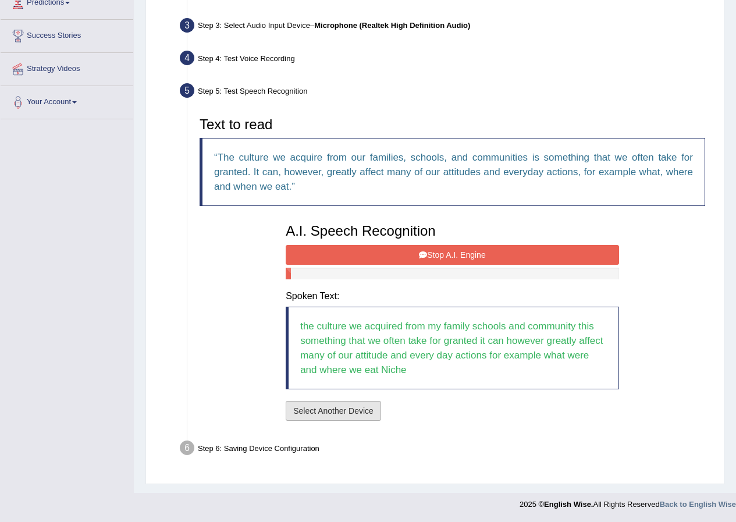
click at [306, 413] on button "Select Another Device" at bounding box center [333, 411] width 95 height 20
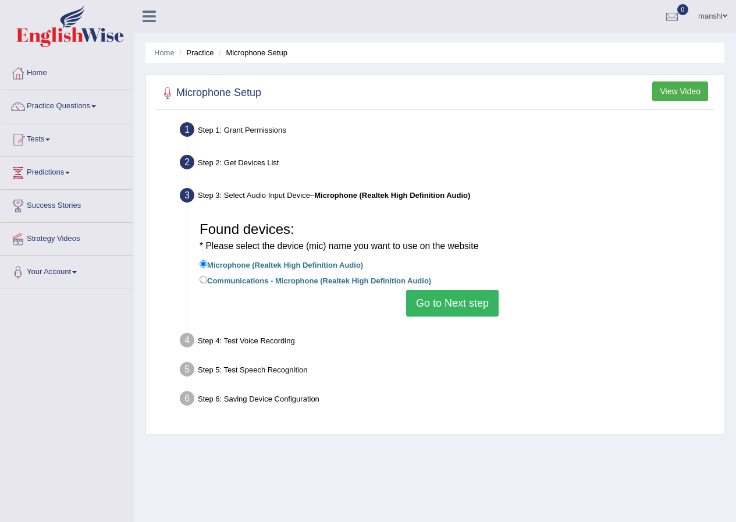
scroll to position [0, 0]
click at [451, 309] on button "Go to Next step" at bounding box center [452, 303] width 92 height 27
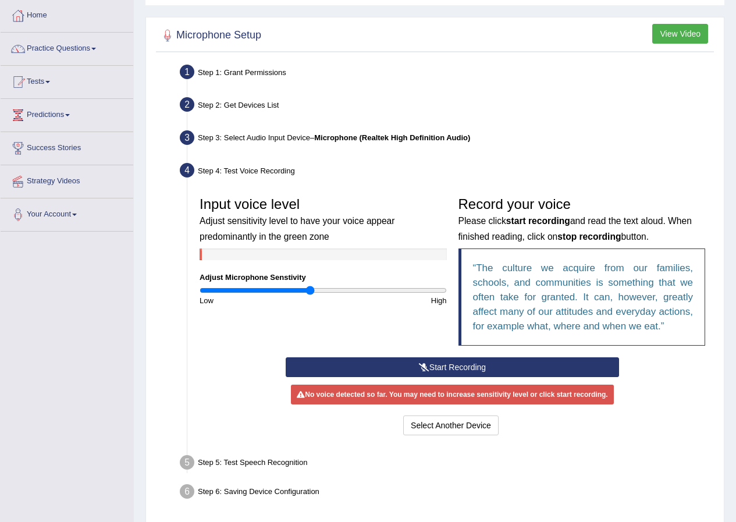
scroll to position [102, 0]
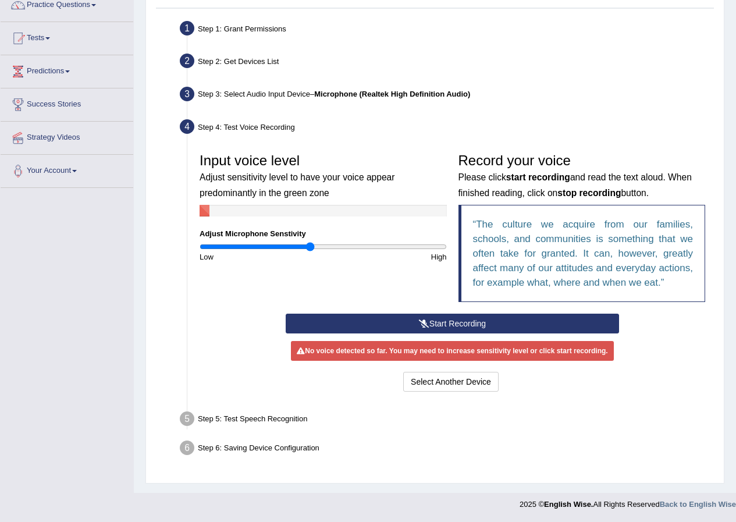
click at [451, 349] on div "No voice detected so far. You may need to increase sensitivity level or click s…" at bounding box center [452, 351] width 322 height 20
click at [445, 347] on div "No voice detected so far. You may need to increase sensitivity level or click s…" at bounding box center [452, 351] width 322 height 20
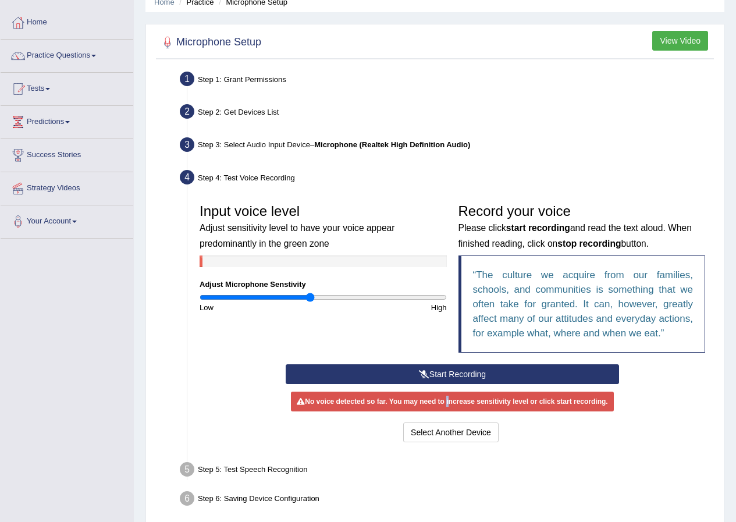
scroll to position [0, 0]
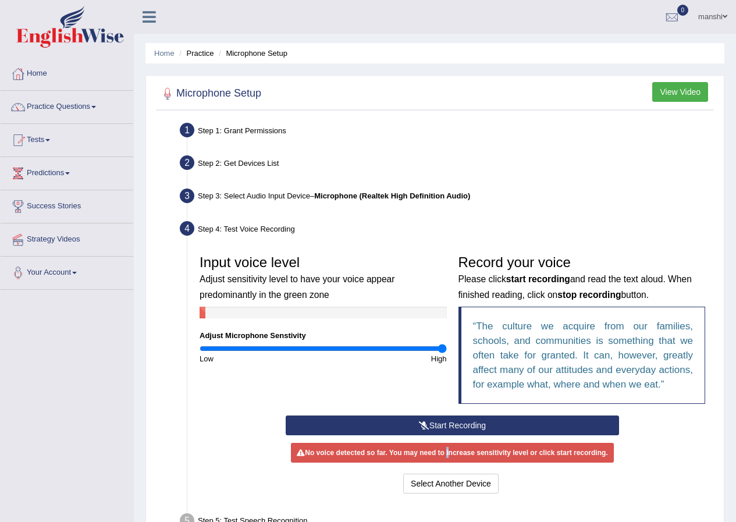
drag, startPoint x: 309, startPoint y: 346, endPoint x: 465, endPoint y: 372, distance: 158.0
type input "2"
click at [447, 353] on input "range" at bounding box center [322, 348] width 247 height 9
click at [38, 145] on link "Tests" at bounding box center [67, 138] width 133 height 29
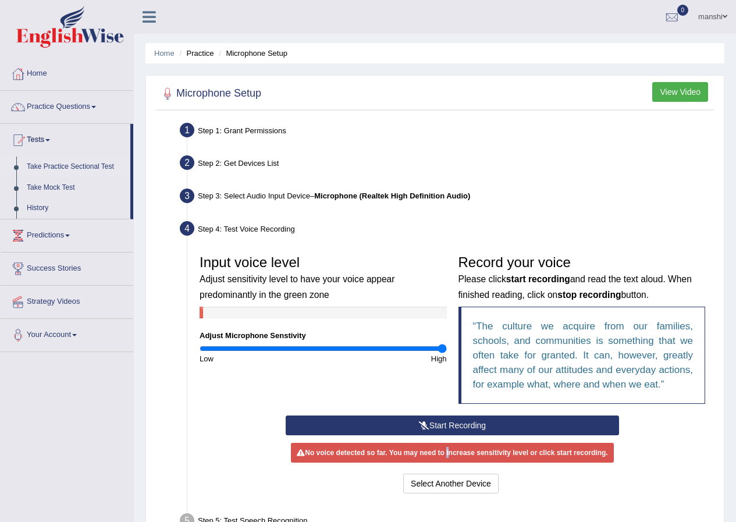
click at [59, 165] on link "Take Practice Sectional Test" at bounding box center [76, 166] width 109 height 21
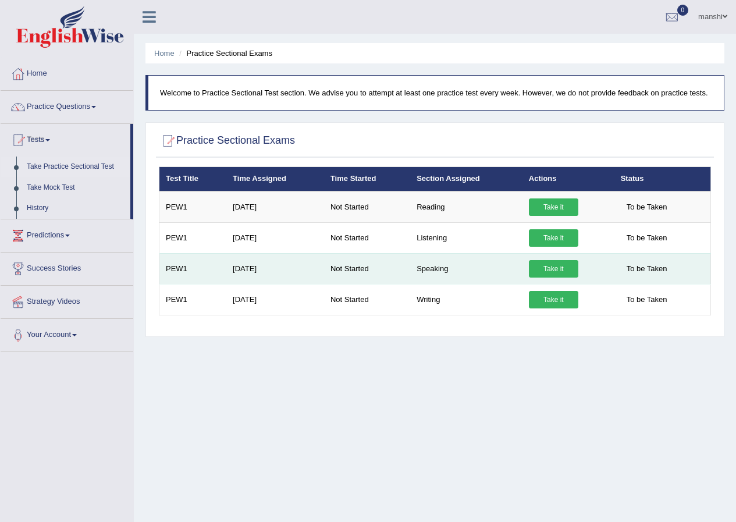
click at [557, 265] on link "Take it" at bounding box center [553, 268] width 49 height 17
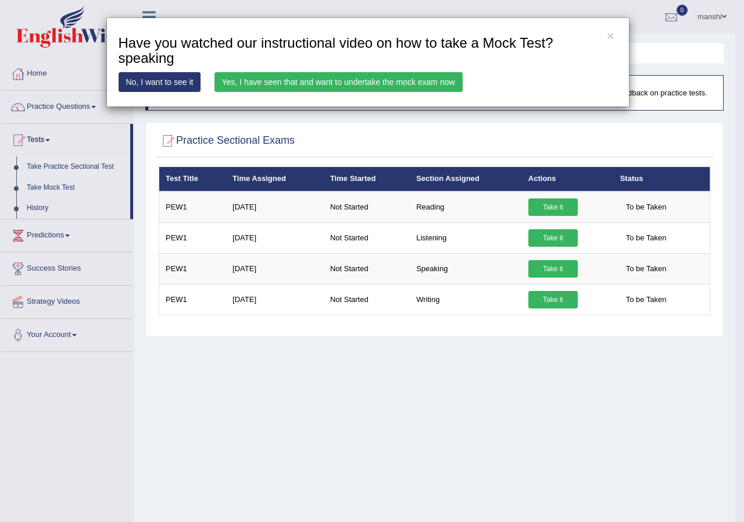
click at [316, 80] on link "Yes, I have seen that and want to undertake the mock exam now" at bounding box center [339, 82] width 248 height 20
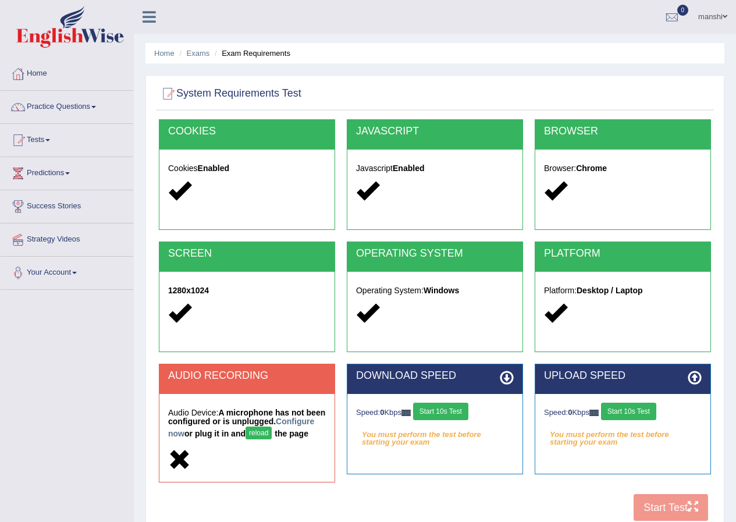
click at [272, 433] on button "reload" at bounding box center [258, 432] width 26 height 13
click at [272, 431] on button "reload" at bounding box center [258, 432] width 26 height 13
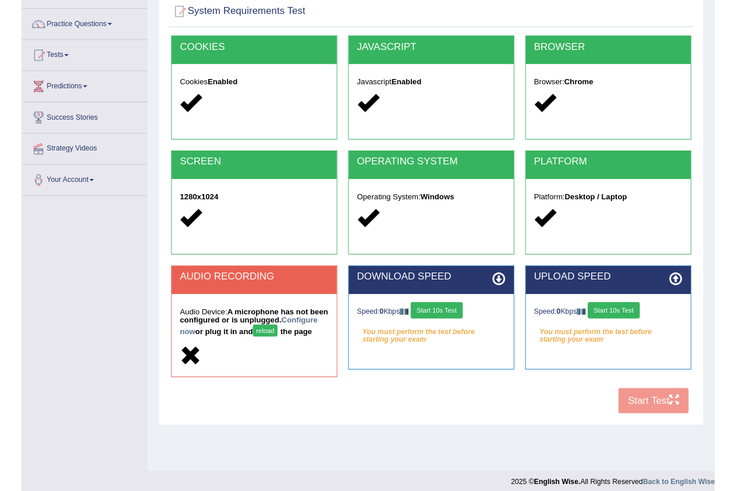
scroll to position [89, 0]
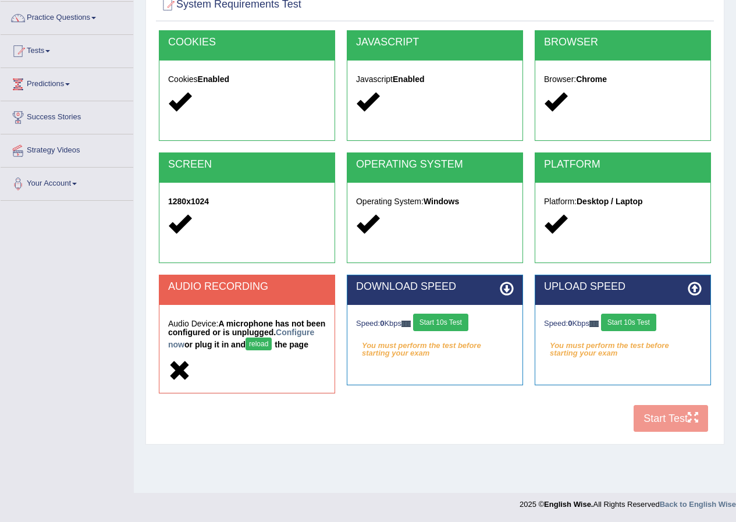
click at [232, 238] on div "1280x1024" at bounding box center [246, 214] width 175 height 63
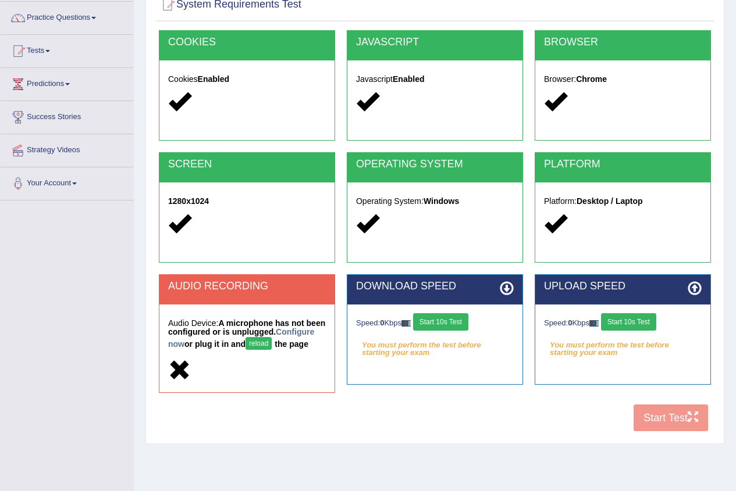
click at [272, 339] on button "reload" at bounding box center [258, 343] width 26 height 13
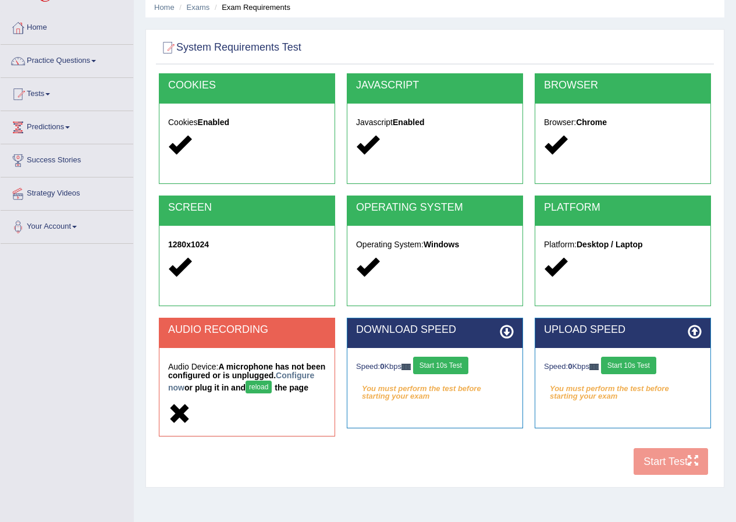
scroll to position [89, 0]
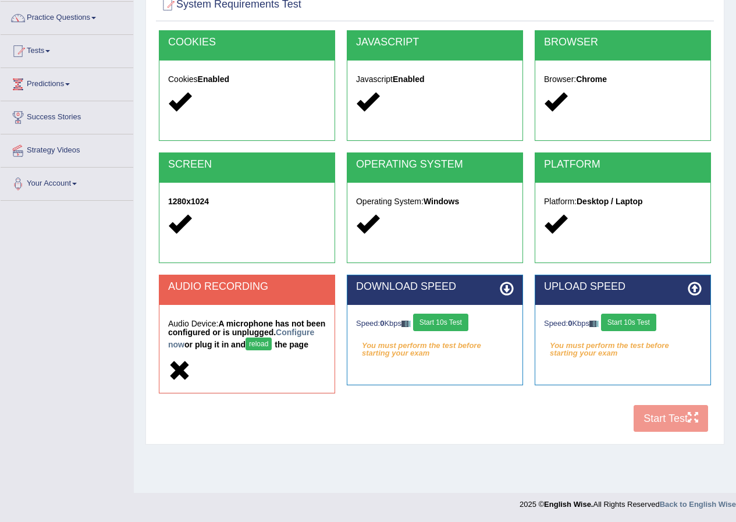
click at [272, 343] on button "reload" at bounding box center [258, 343] width 26 height 13
click at [237, 339] on h5 "Audio Device: A microphone has not been configured or is unplugged. Configure n…" at bounding box center [247, 336] width 158 height 34
click at [195, 345] on link "Configure now" at bounding box center [241, 338] width 146 height 22
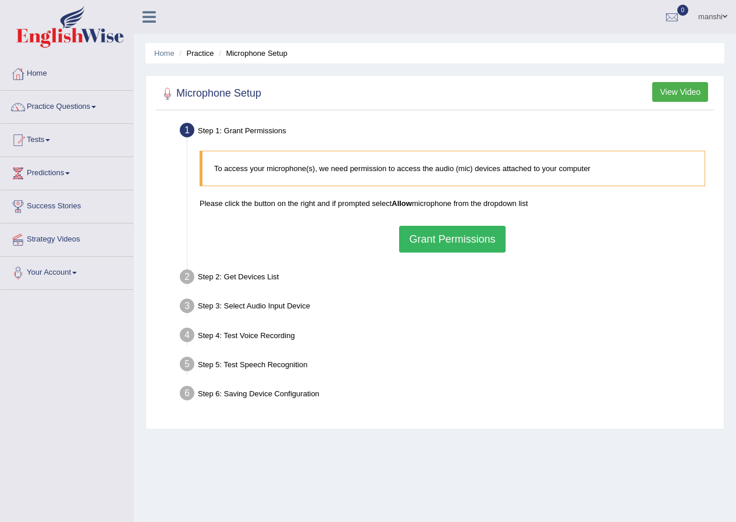
click at [361, 176] on blockquote "To access your microphone(s), we need permission to access the audio (mic) devi…" at bounding box center [451, 168] width 505 height 35
click at [433, 148] on div "To access your microphone(s), we need permission to access the audio (mic) devi…" at bounding box center [452, 201] width 517 height 113
drag, startPoint x: 637, startPoint y: 80, endPoint x: 669, endPoint y: 85, distance: 32.4
click at [669, 85] on button "View Video" at bounding box center [680, 92] width 56 height 20
